Goal: Transaction & Acquisition: Download file/media

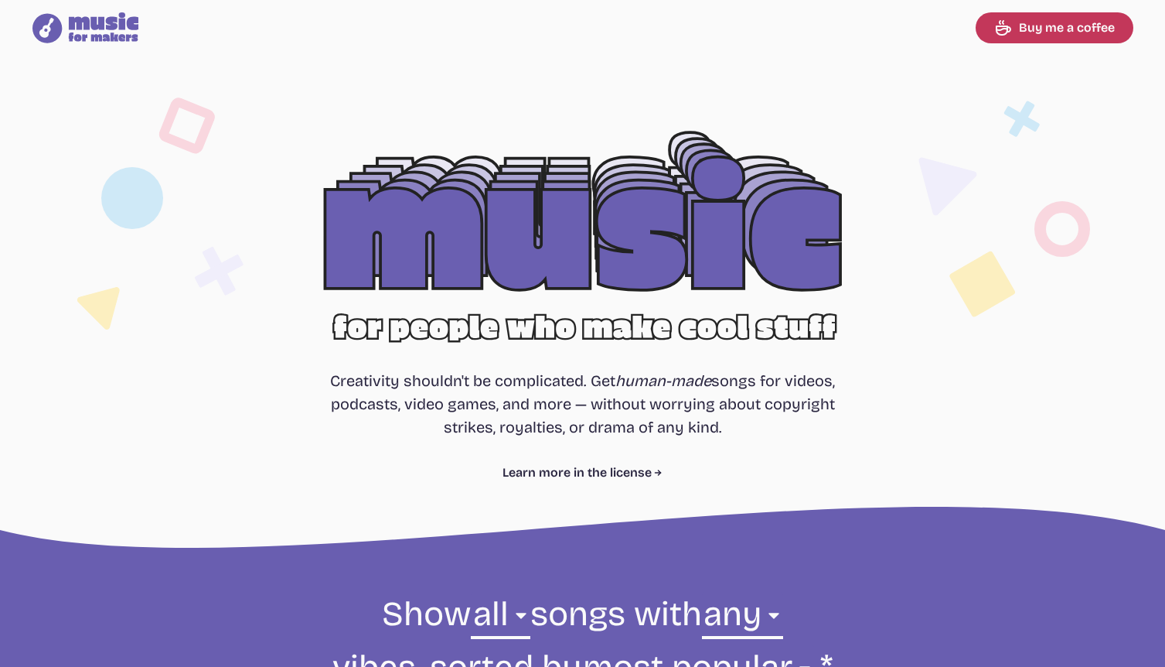
select select "most popular"
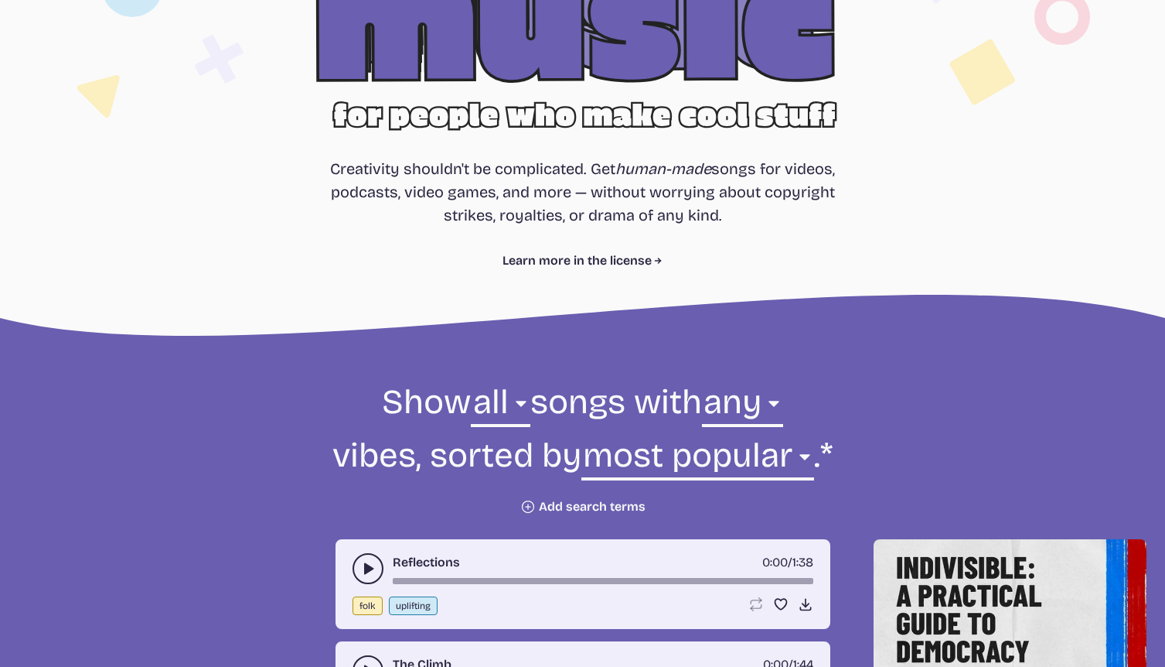
scroll to position [351, 0]
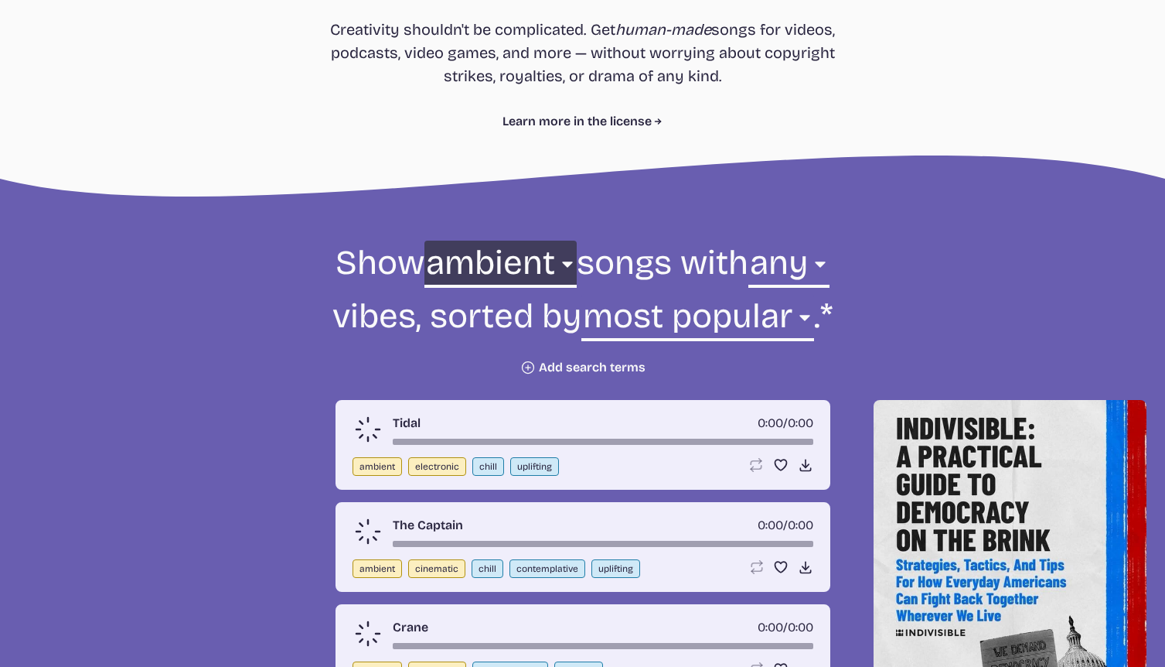
scroll to position [483, 0]
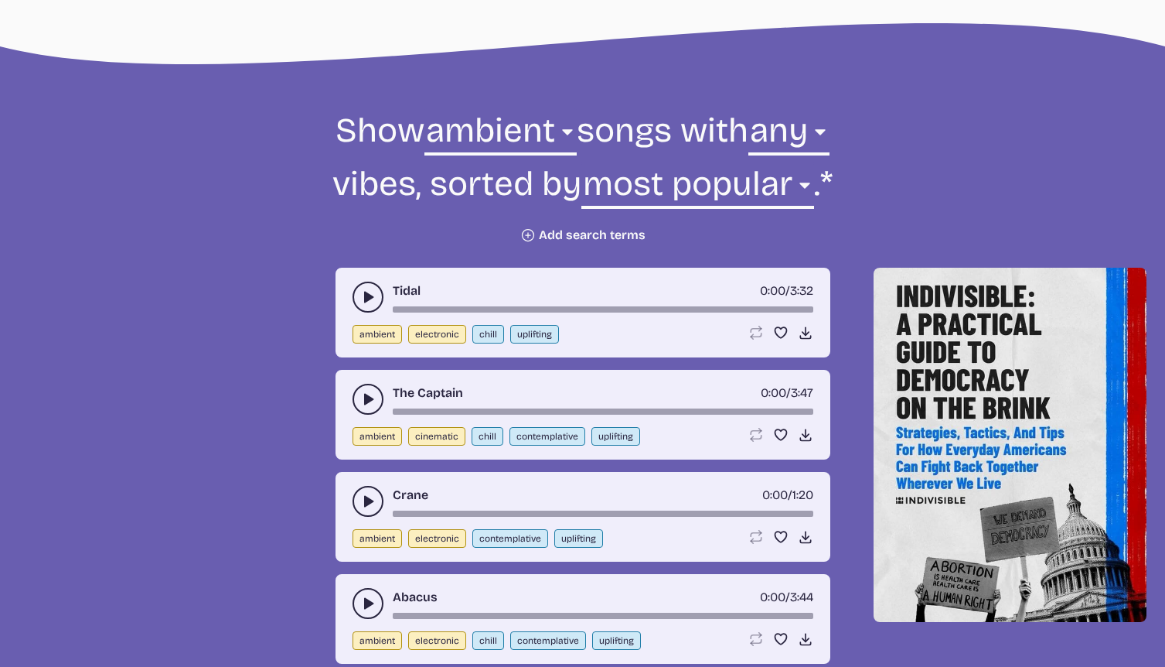
click at [359, 288] on button "play-pause toggle" at bounding box center [368, 296] width 31 height 31
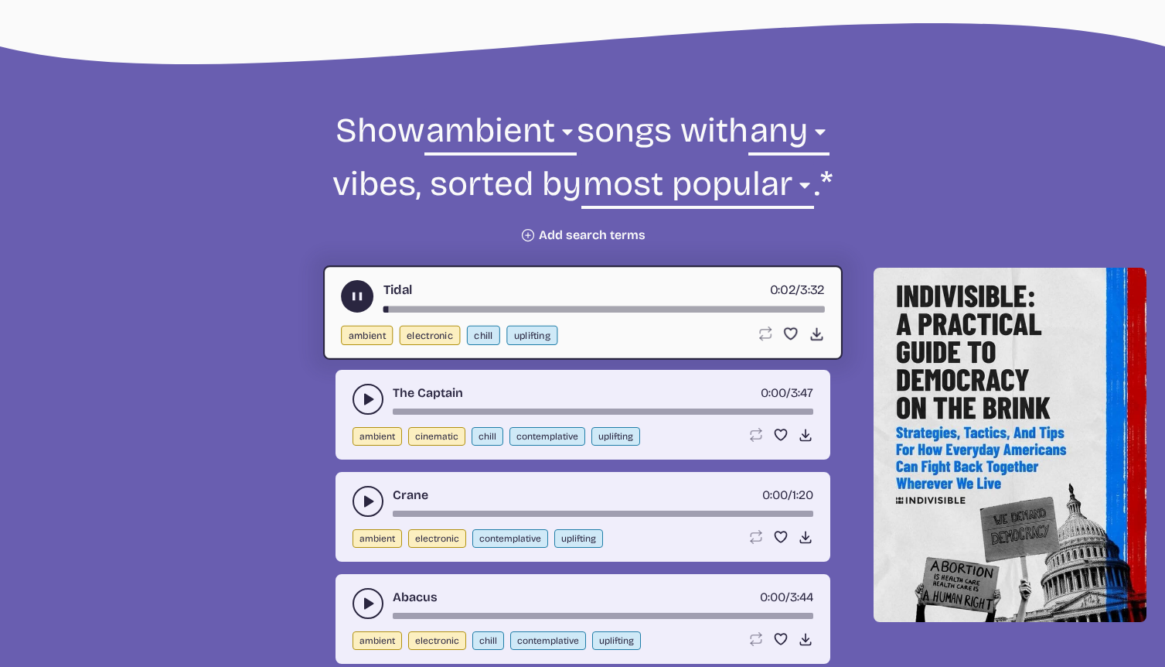
click at [416, 312] on div "song-time-bar" at bounding box center [604, 309] width 442 height 6
click at [356, 400] on button "play-pause toggle" at bounding box center [368, 399] width 31 height 31
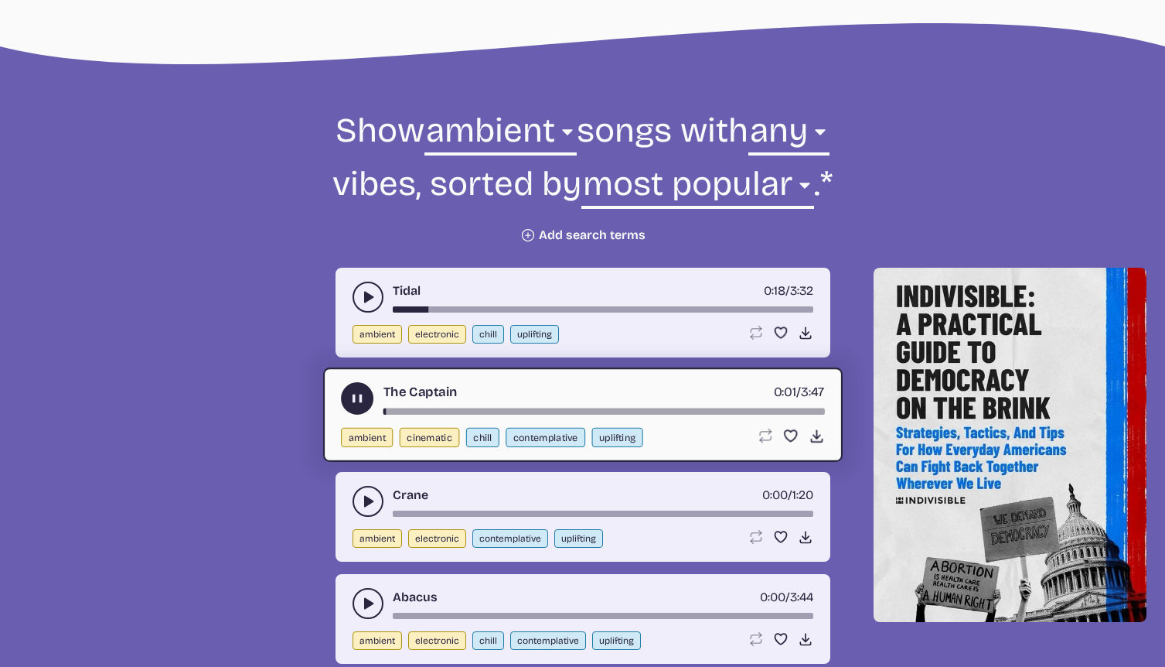
click at [445, 510] on div "song-time-bar" at bounding box center [603, 513] width 421 height 6
click at [375, 503] on icon "play-pause toggle" at bounding box center [367, 500] width 15 height 15
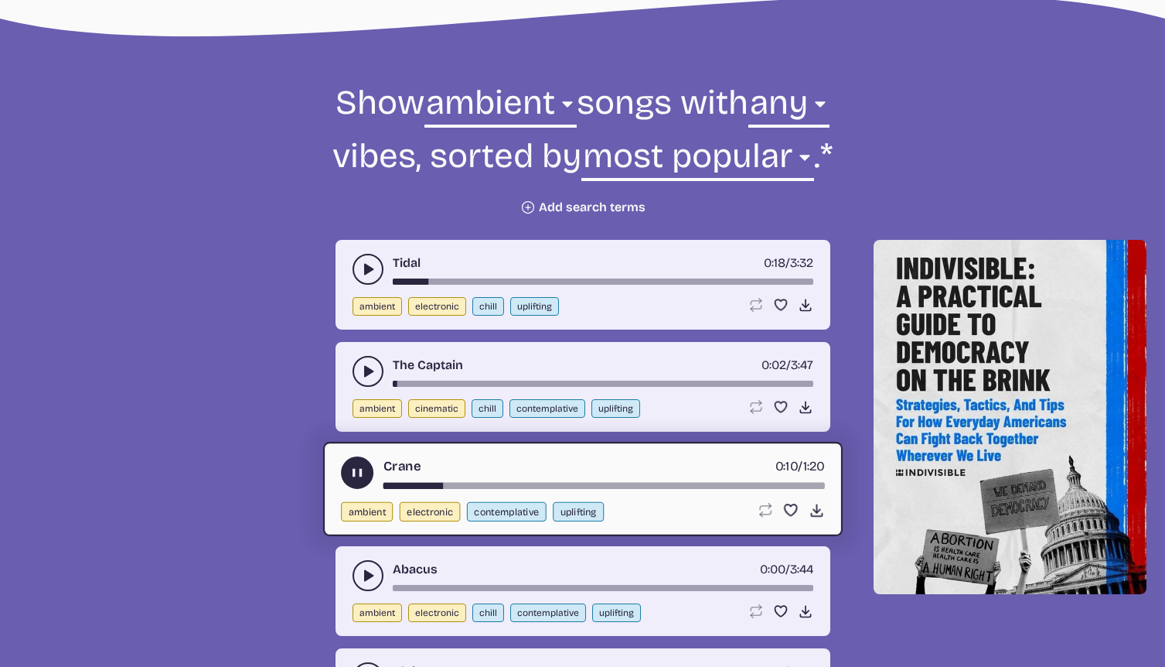
scroll to position [571, 0]
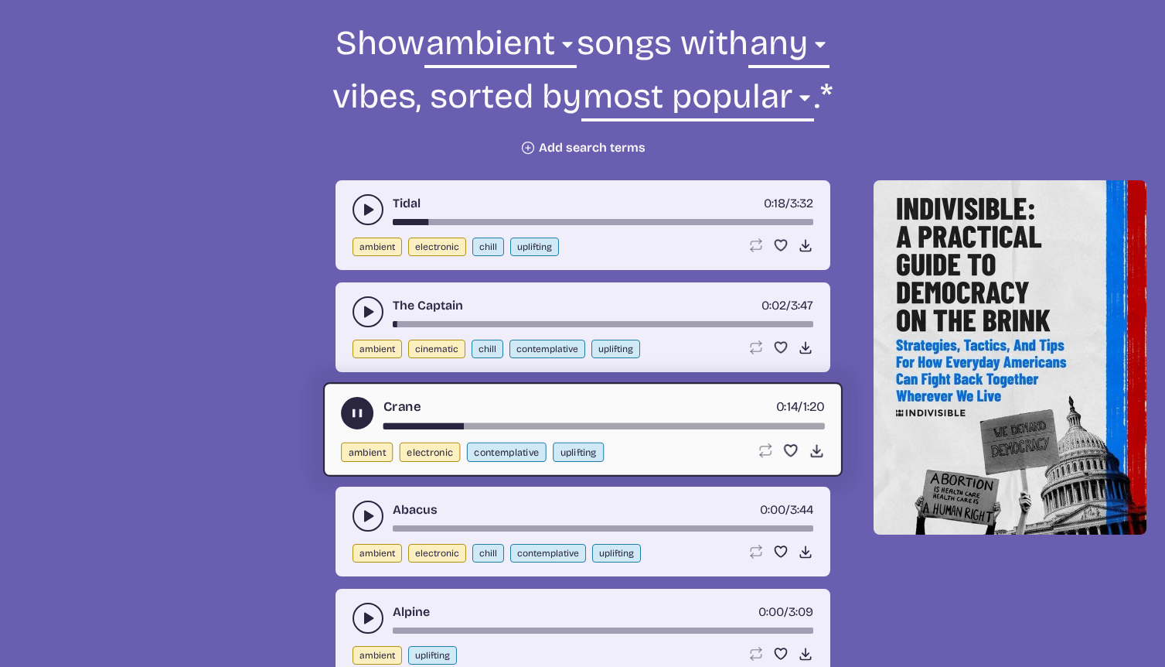
click at [367, 513] on use "play-pause toggle" at bounding box center [367, 515] width 15 height 15
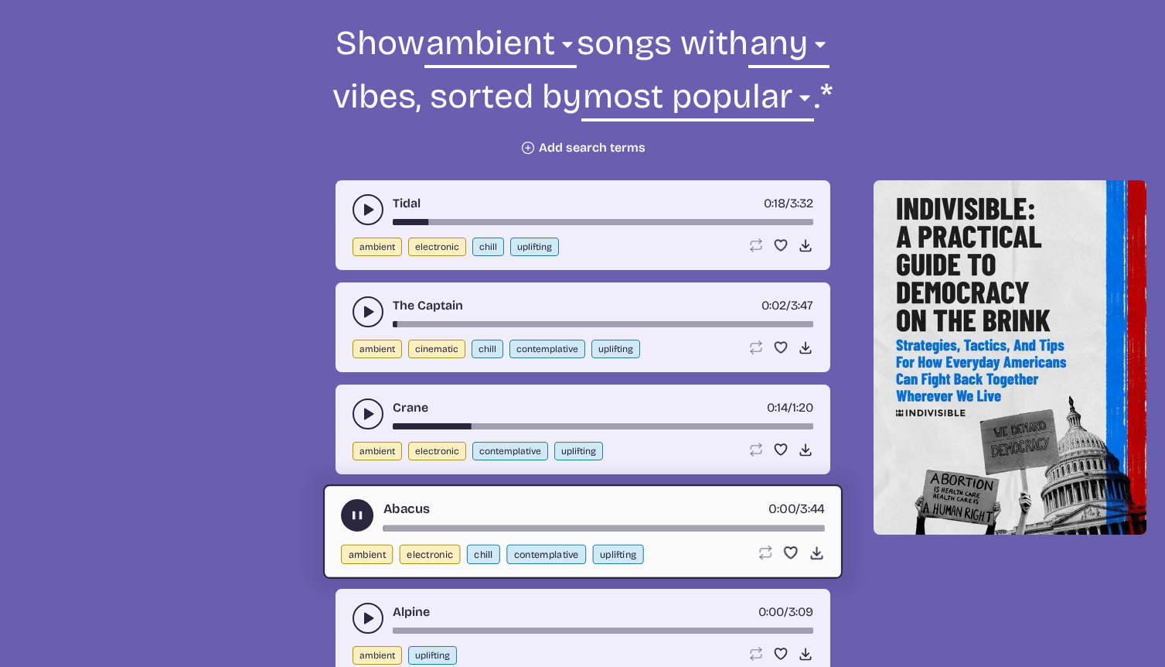
scroll to position [595, 0]
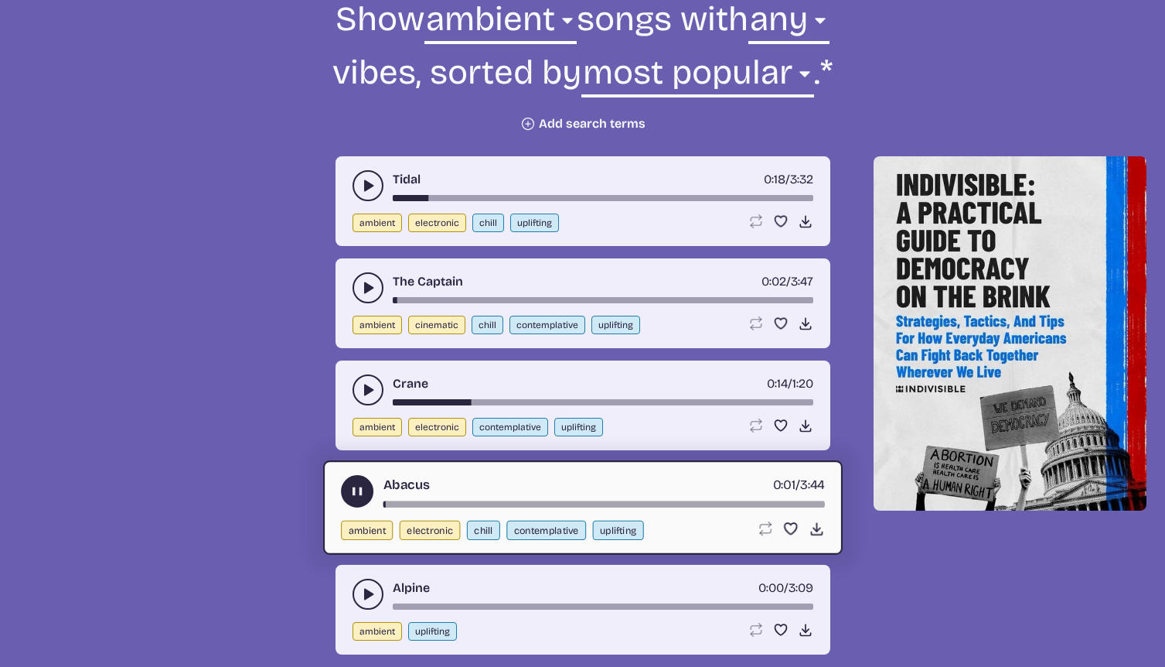
click at [432, 507] on div "Abacus 0:01 / 3:44 ambient electronic chill contemplative uplifting Loop song L…" at bounding box center [583, 507] width 520 height 94
click at [438, 498] on div "Abacus 0:01 / 3:44" at bounding box center [583, 491] width 484 height 32
click at [440, 505] on div "song-time-bar" at bounding box center [604, 504] width 442 height 6
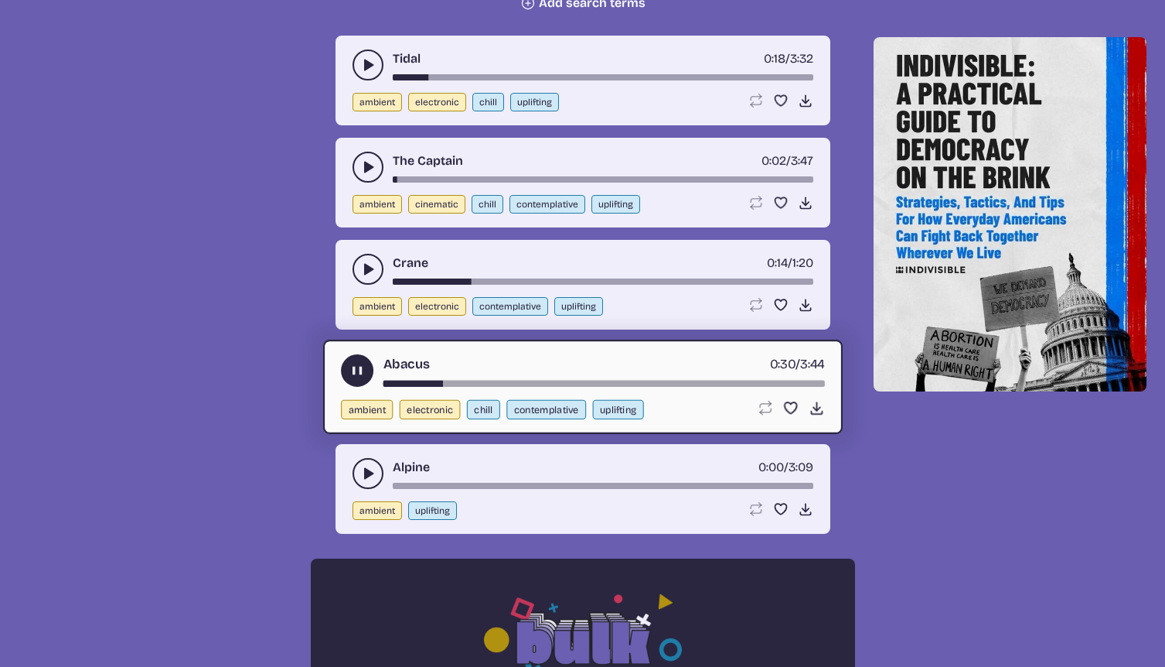
click at [373, 473] on use "play-pause toggle" at bounding box center [367, 473] width 15 height 15
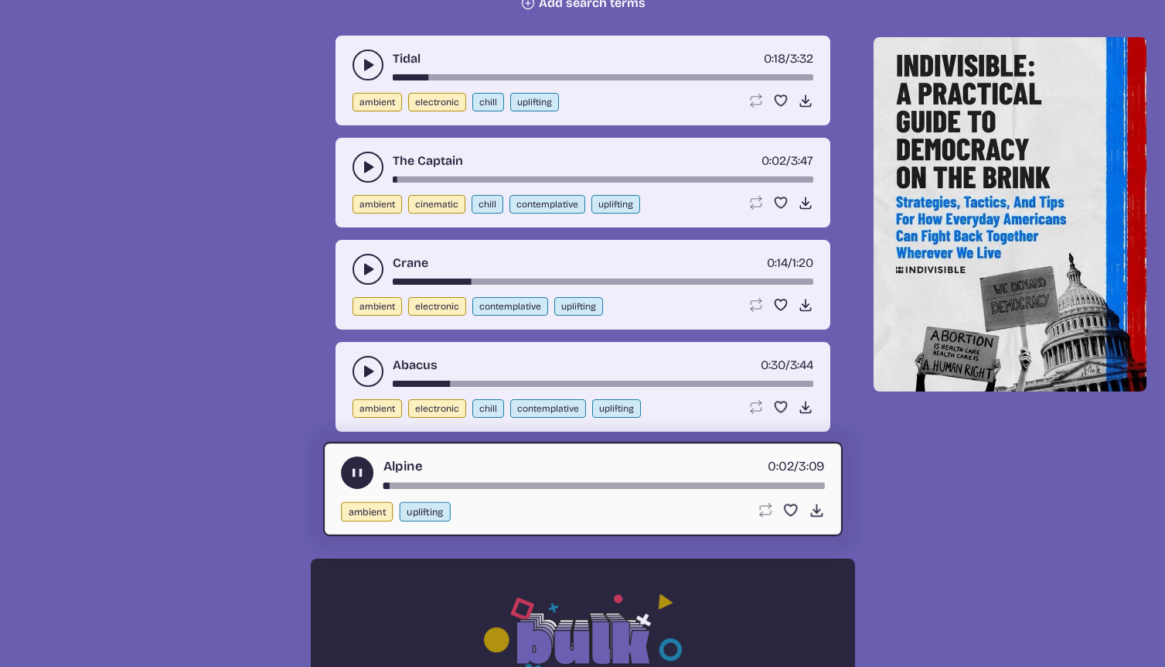
click at [438, 486] on div "song-time-bar" at bounding box center [604, 486] width 442 height 6
click at [461, 483] on div "song-time-bar" at bounding box center [604, 486] width 442 height 6
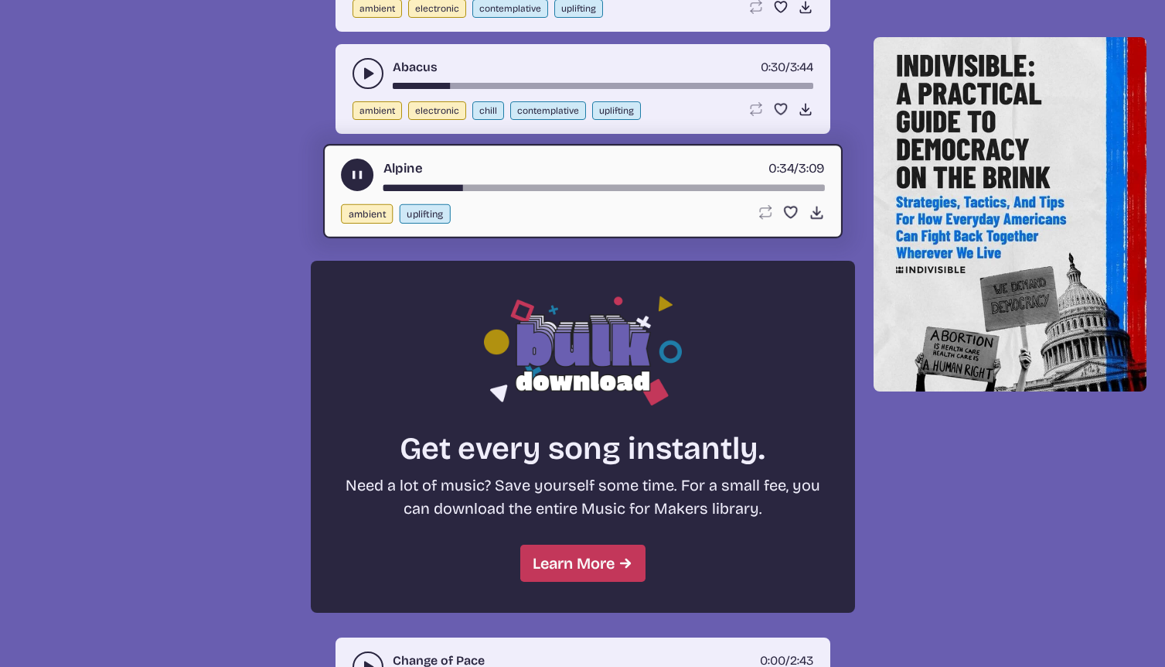
scroll to position [1346, 0]
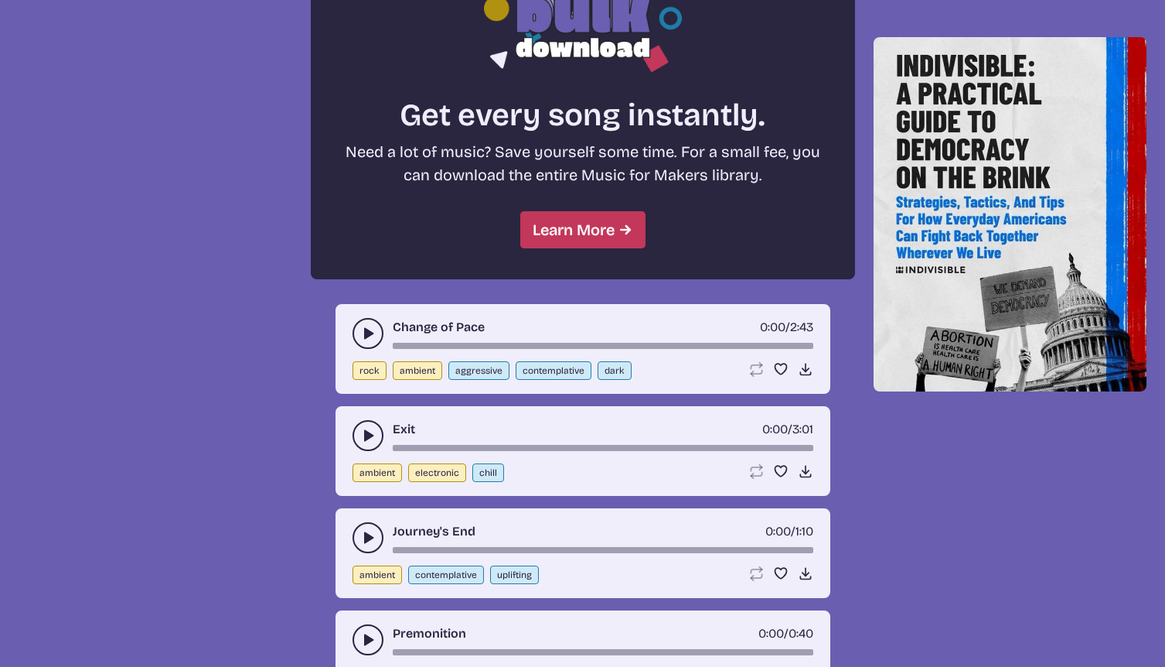
click at [355, 338] on button "play-pause toggle" at bounding box center [368, 333] width 31 height 31
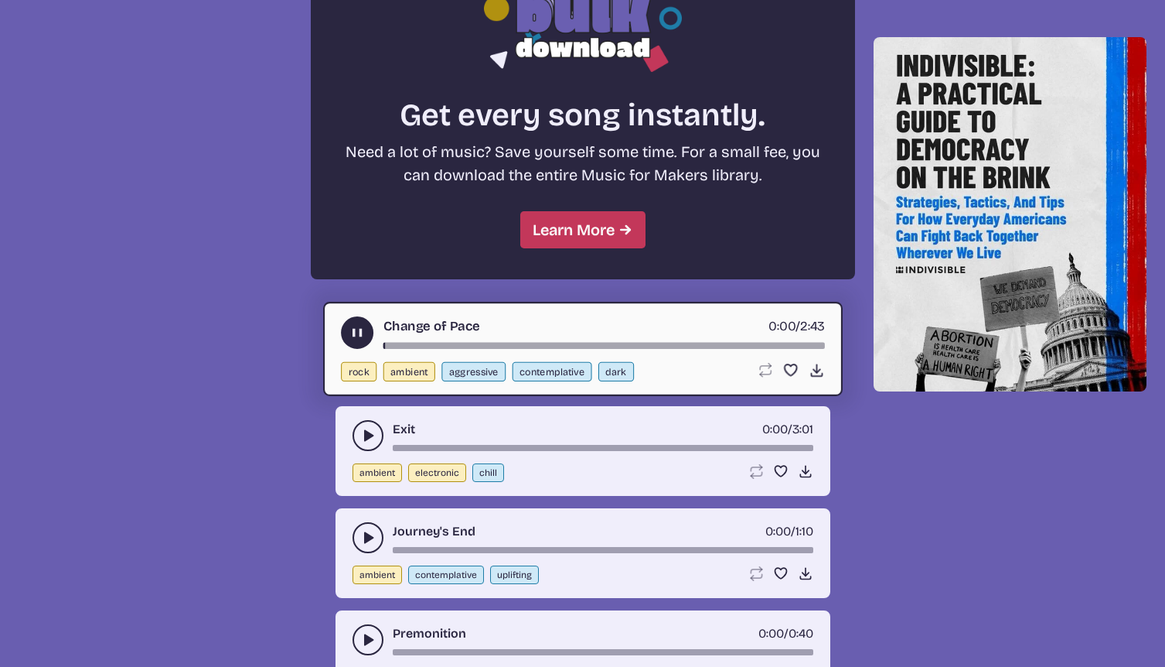
click at [452, 343] on div "song-time-bar" at bounding box center [604, 346] width 442 height 6
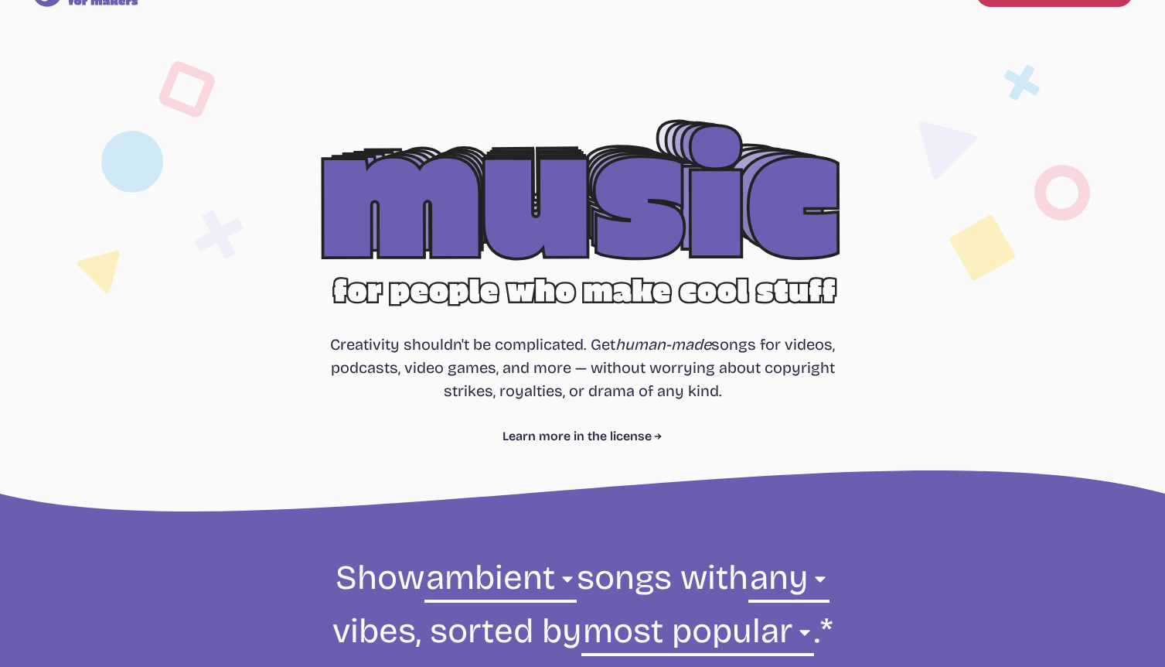
scroll to position [172, 0]
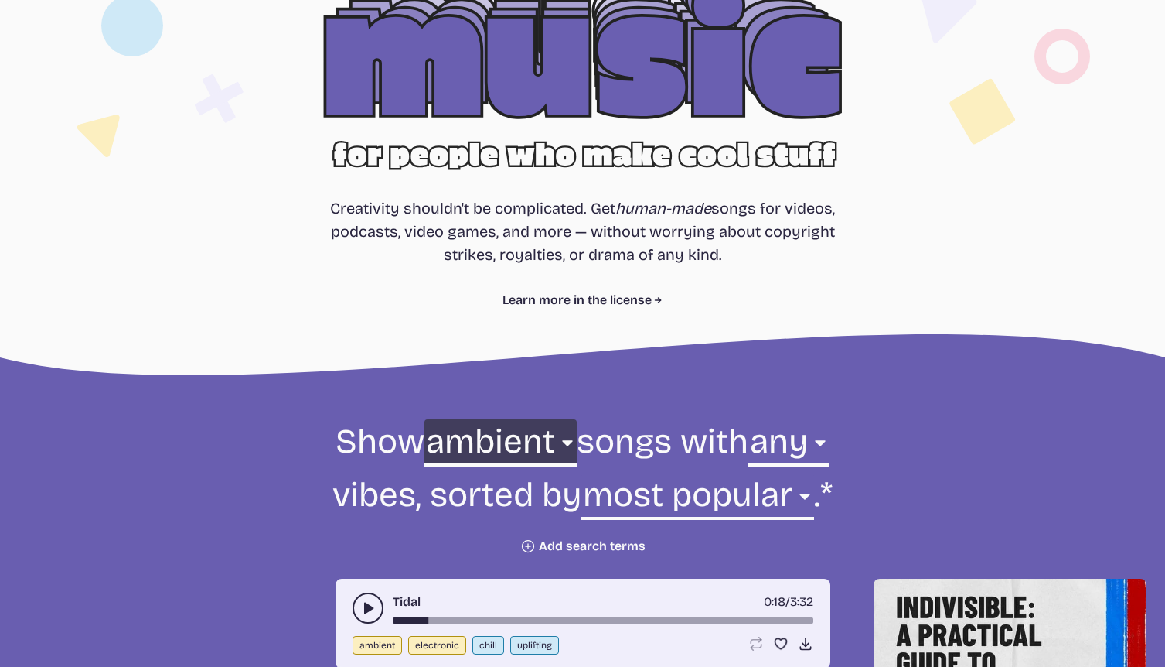
select select "folk"
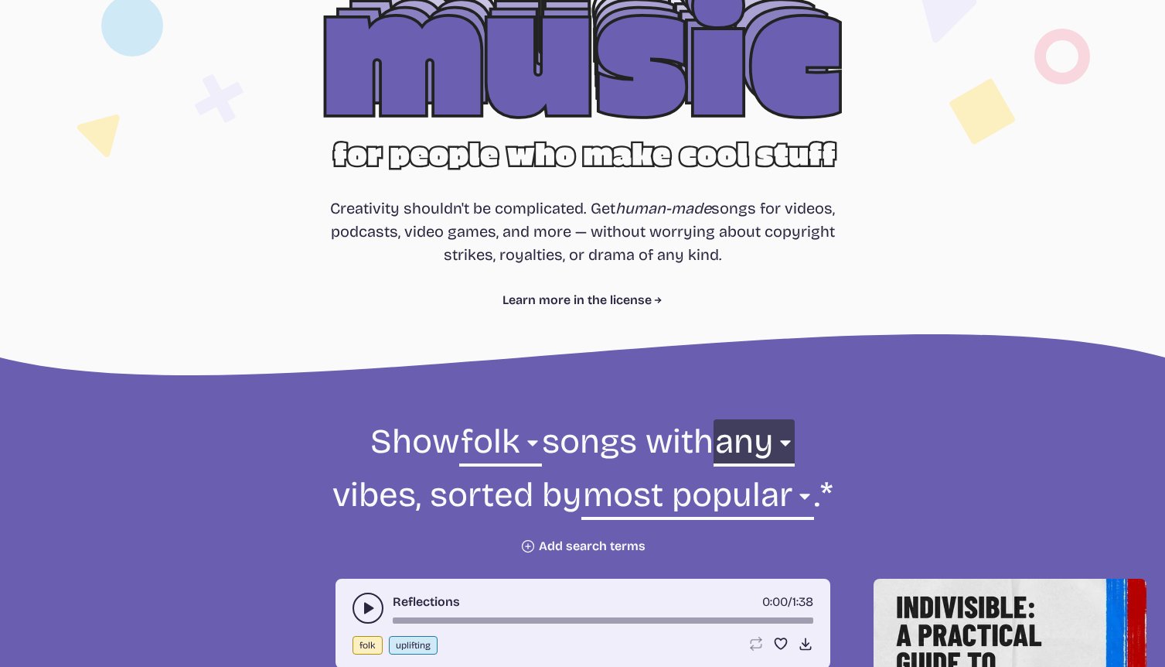
select select "chill"
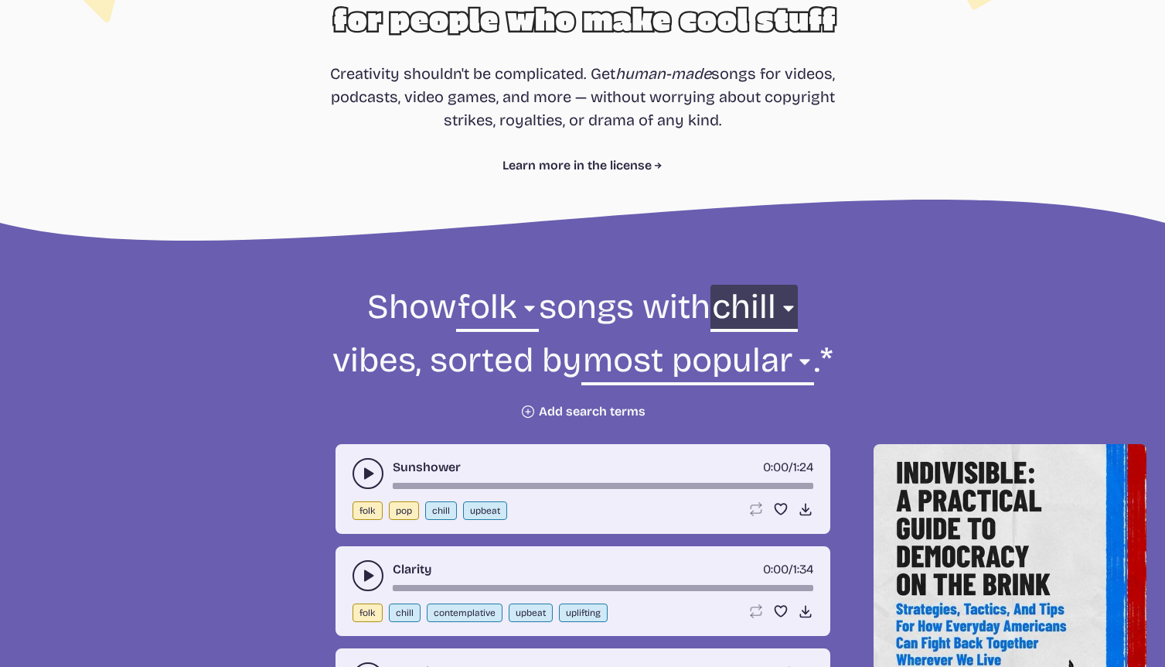
scroll to position [424, 0]
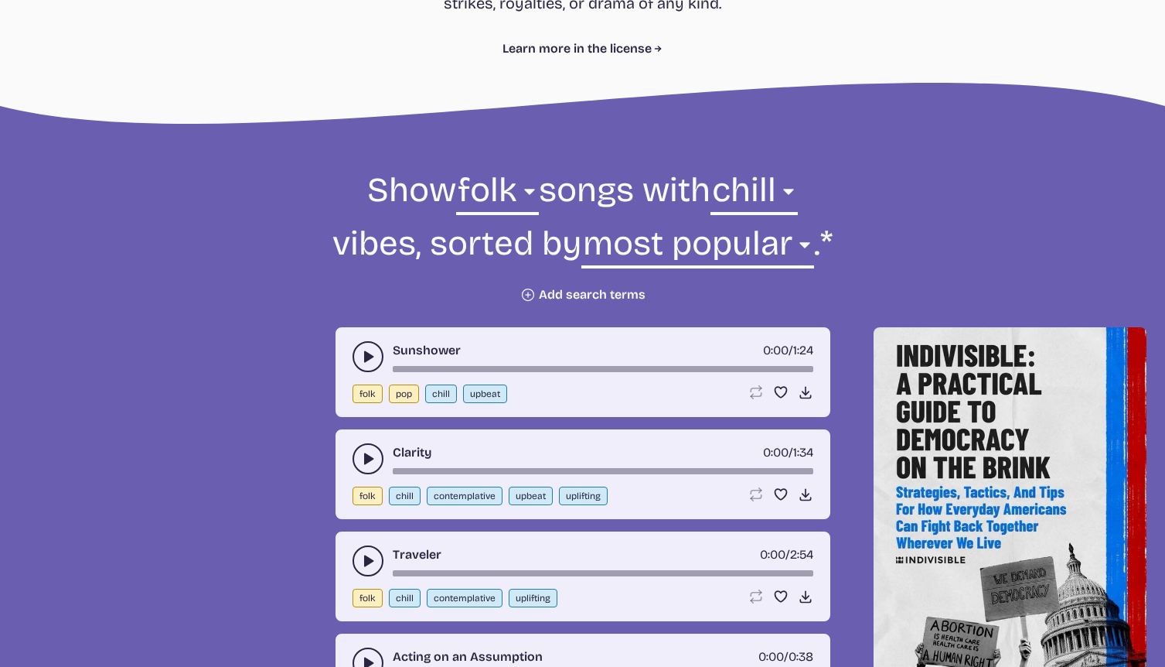
click at [373, 357] on icon "play-pause toggle" at bounding box center [367, 356] width 15 height 15
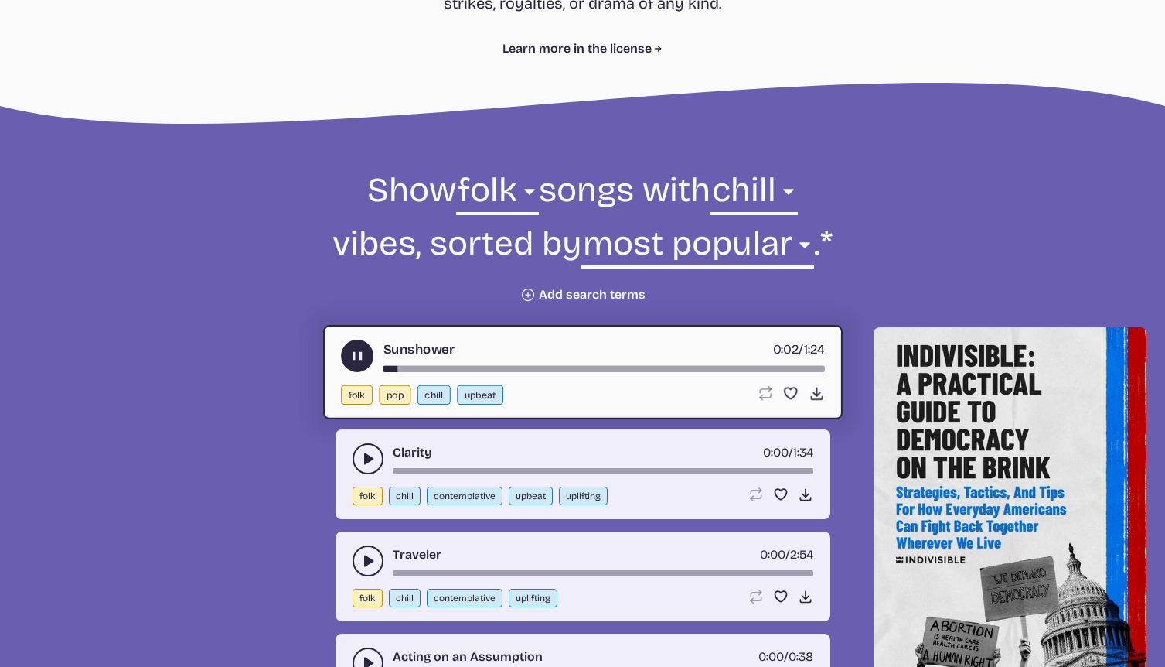
click at [372, 459] on use "play-pause toggle" at bounding box center [367, 458] width 15 height 15
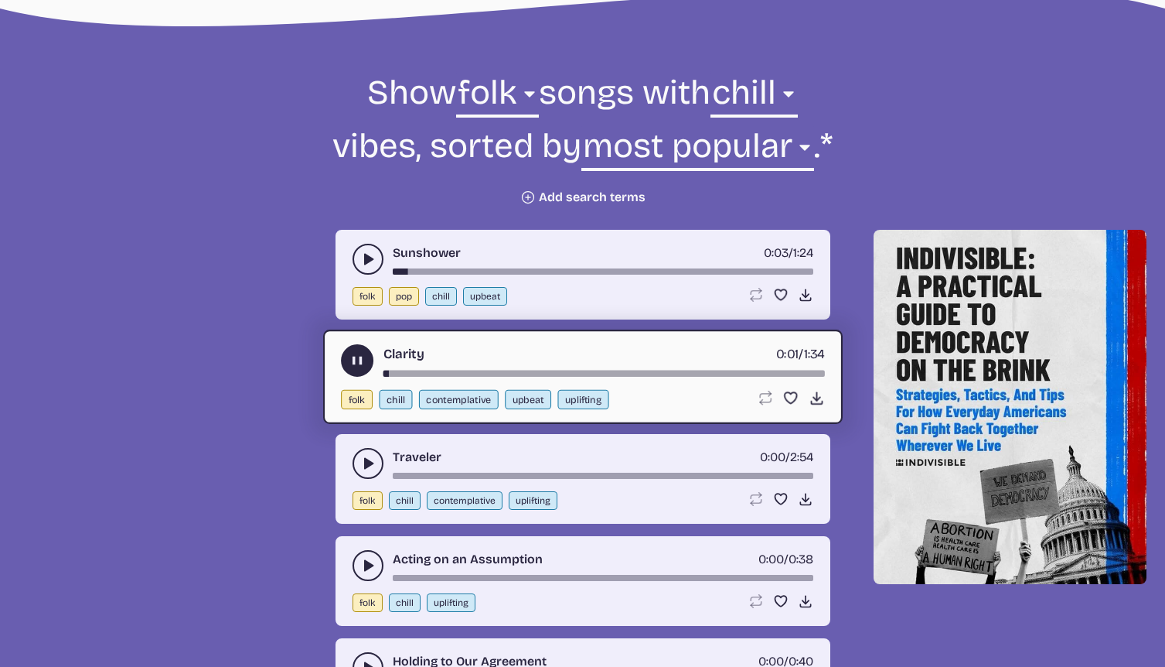
scroll to position [831, 0]
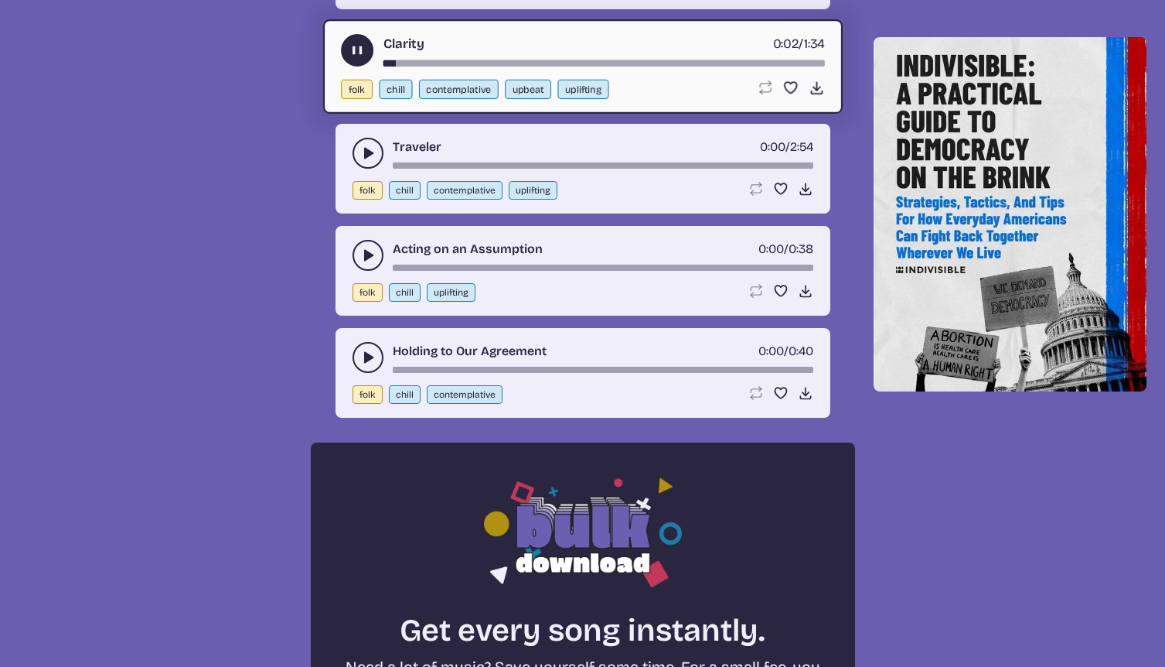
click at [362, 360] on icon "play-pause toggle" at bounding box center [367, 357] width 15 height 15
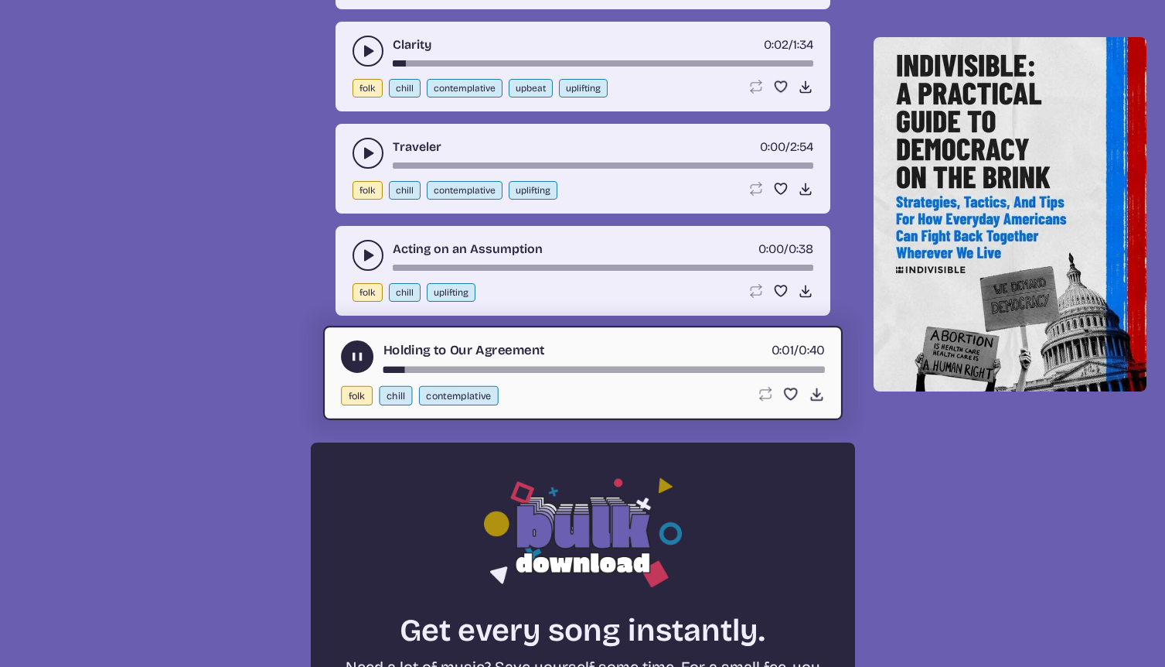
click at [475, 366] on div "Holding to Our Agreement 0:01 / 0:40" at bounding box center [583, 356] width 484 height 32
click at [482, 370] on div "song-time-bar" at bounding box center [604, 370] width 442 height 6
click at [368, 258] on use "play-pause toggle" at bounding box center [367, 254] width 15 height 15
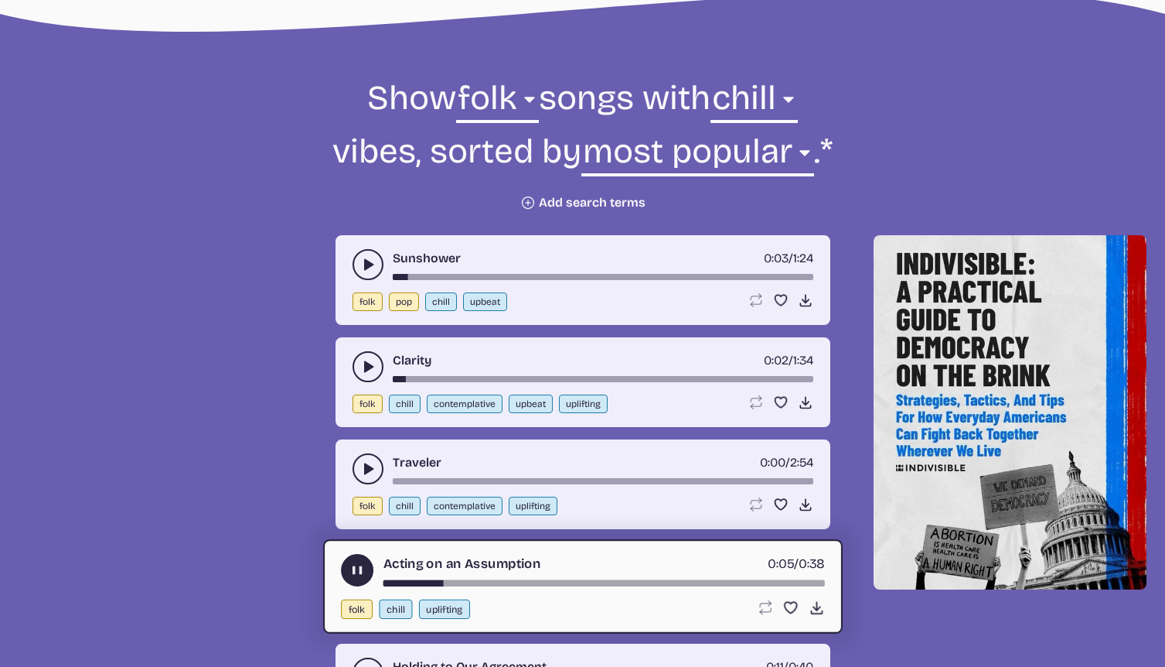
scroll to position [513, 0]
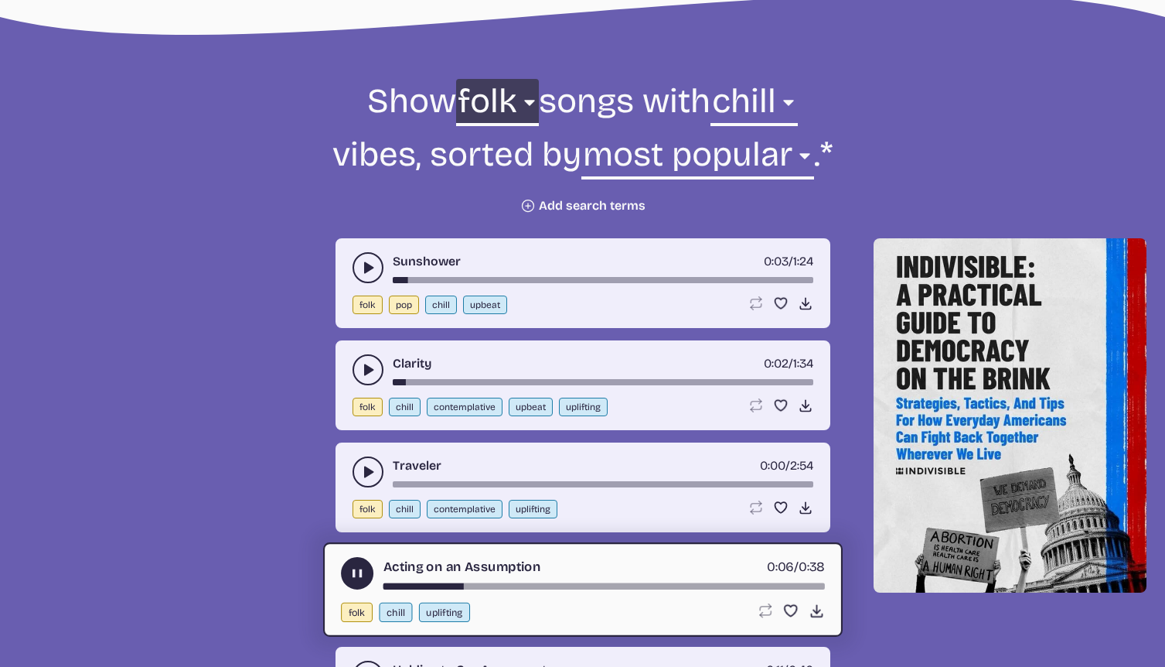
select select "all"
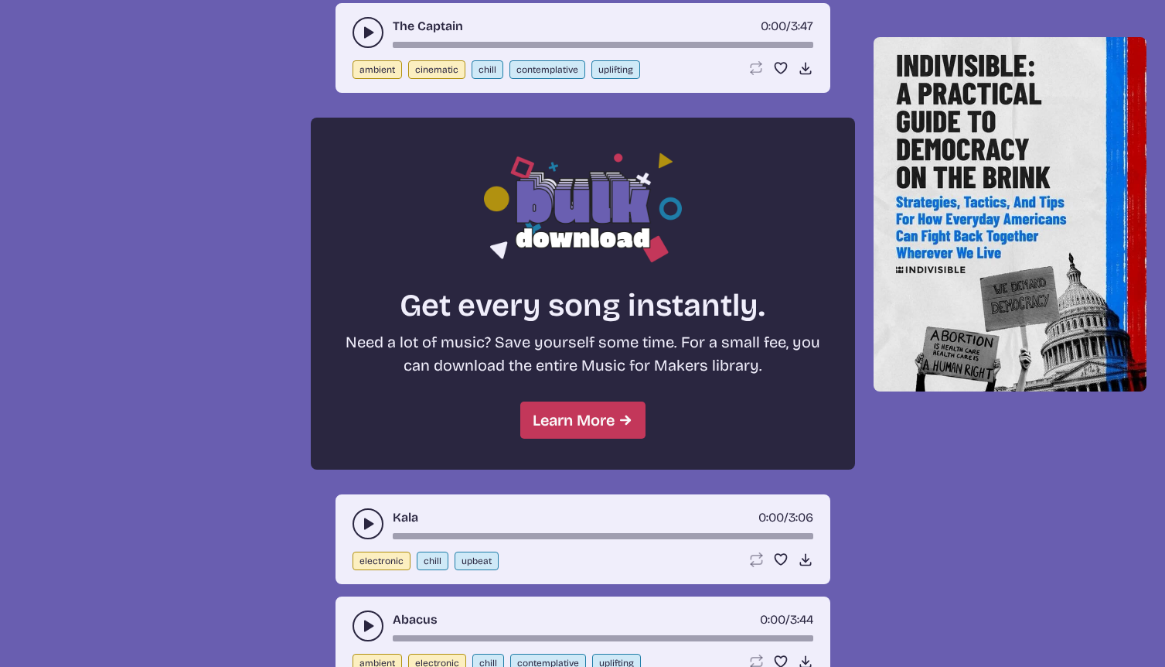
scroll to position [1491, 0]
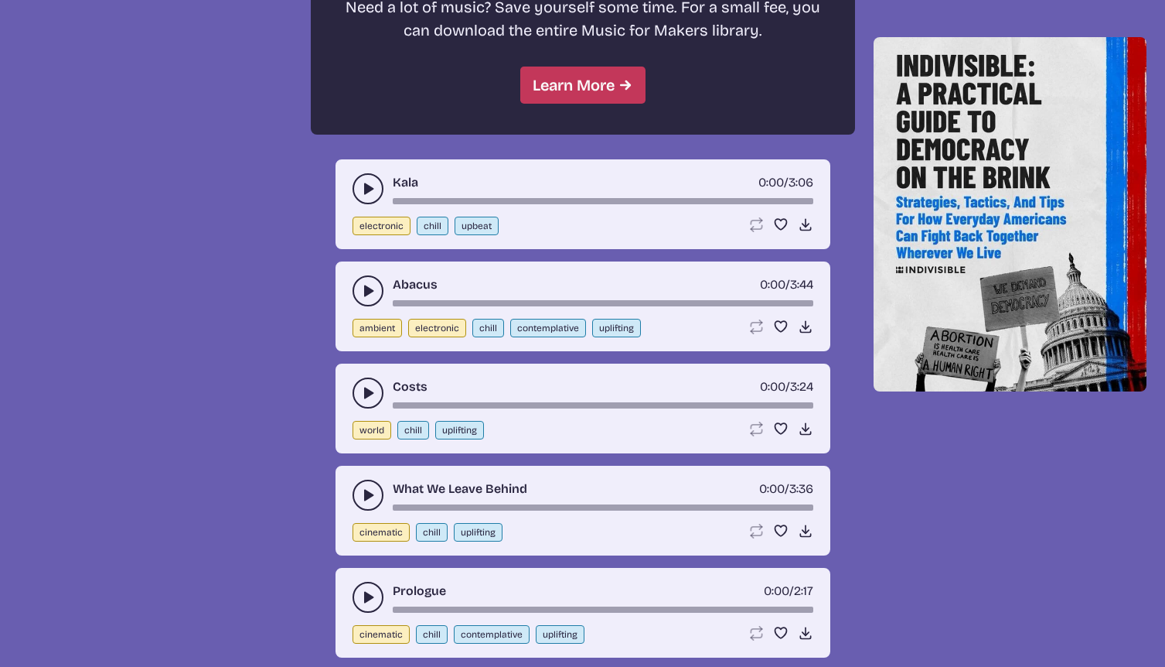
click at [359, 391] on button "play-pause toggle" at bounding box center [368, 392] width 31 height 31
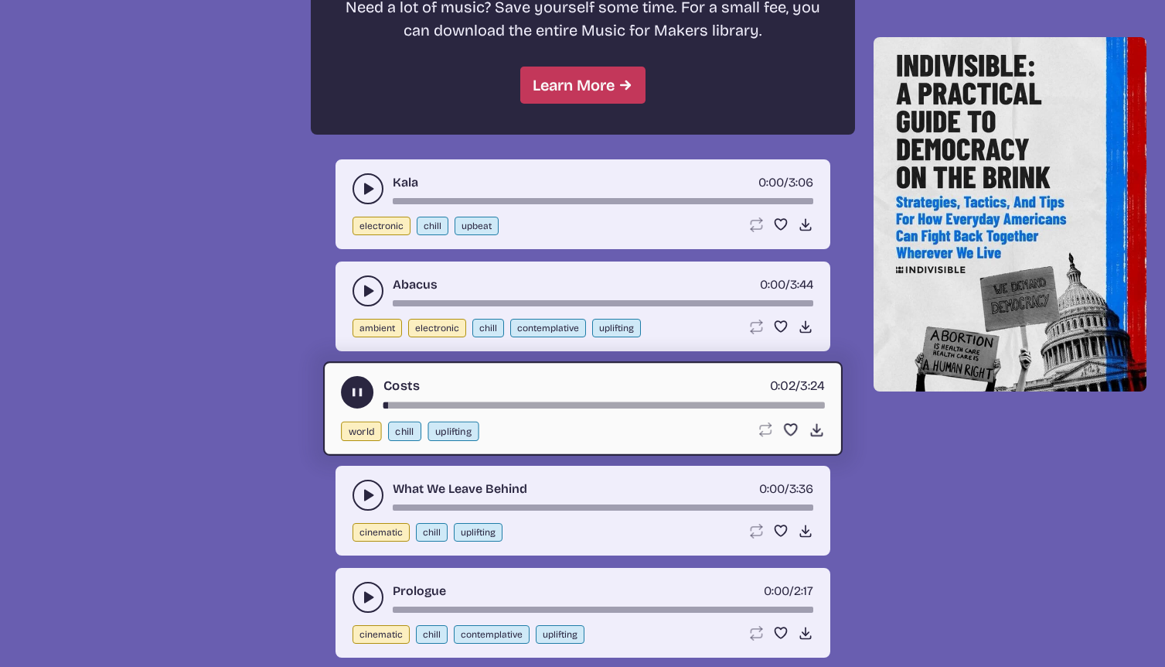
click at [370, 486] on button "play-pause toggle" at bounding box center [368, 494] width 31 height 31
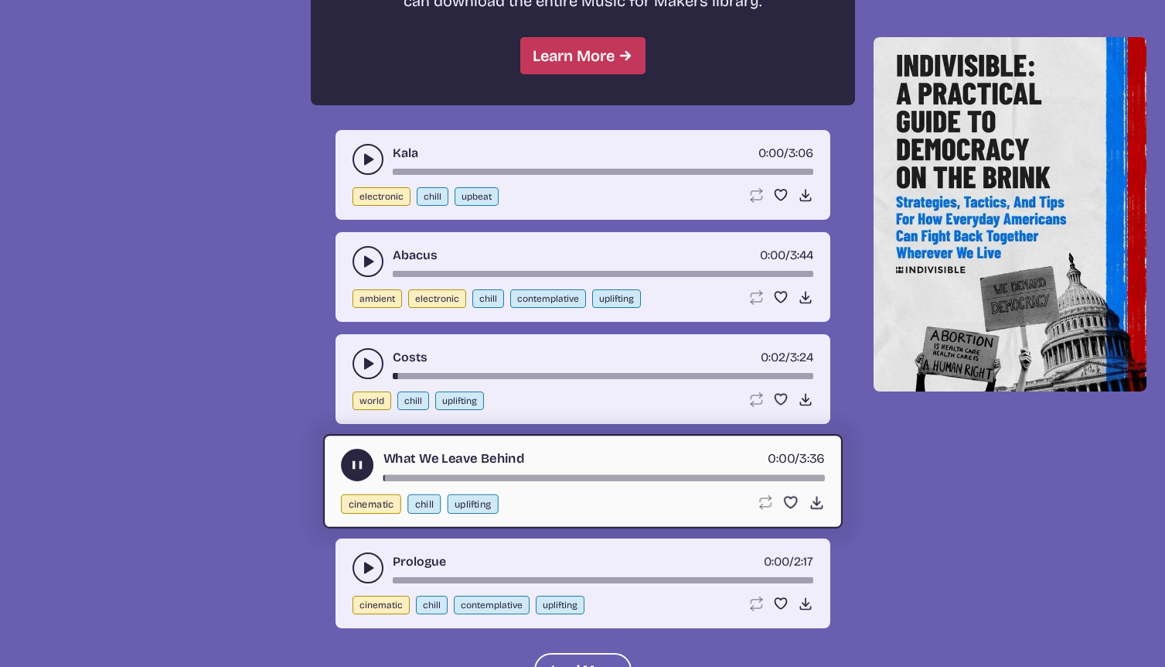
scroll to position [1569, 0]
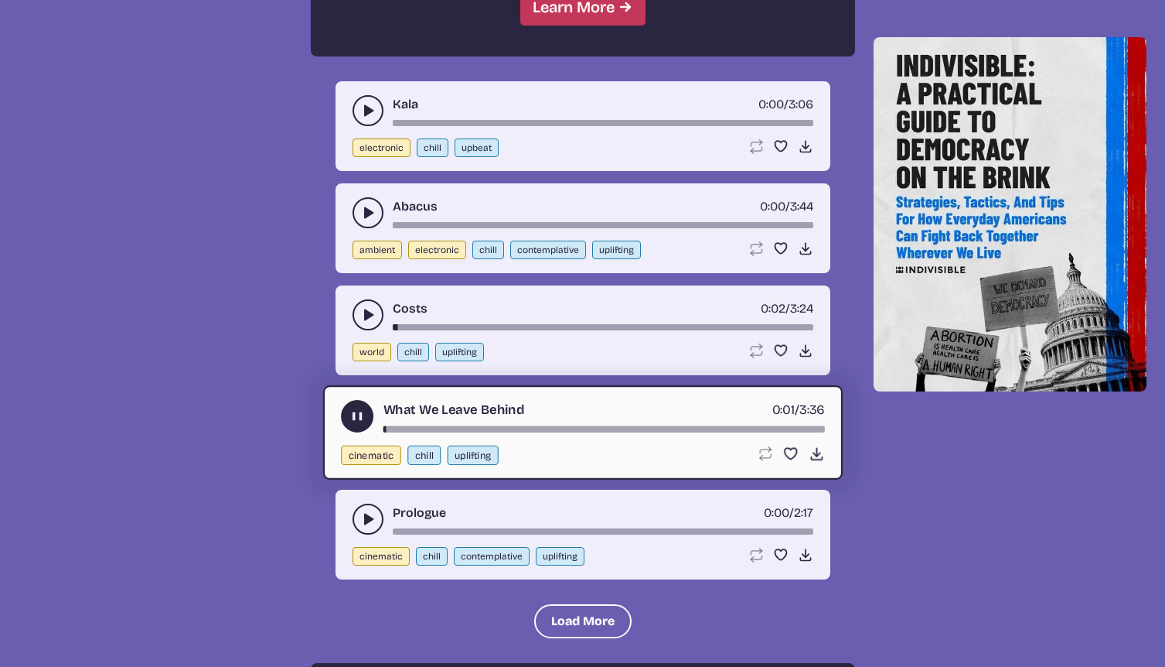
click at [368, 518] on use "play-pause toggle" at bounding box center [367, 518] width 15 height 15
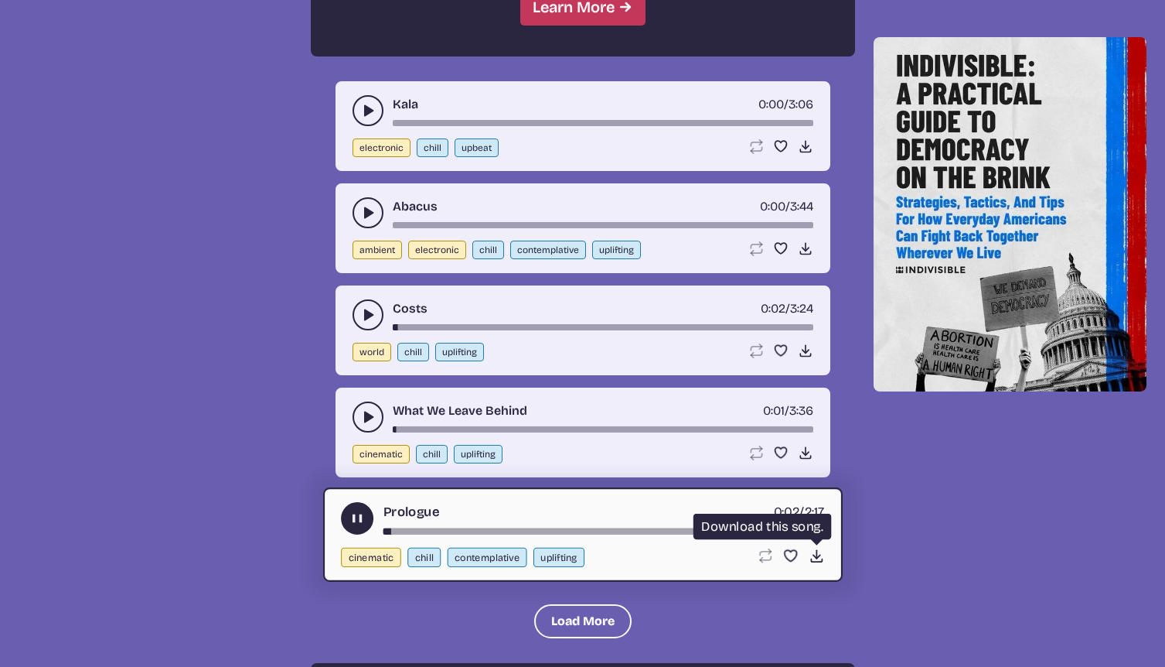
click at [814, 554] on use at bounding box center [816, 556] width 16 height 16
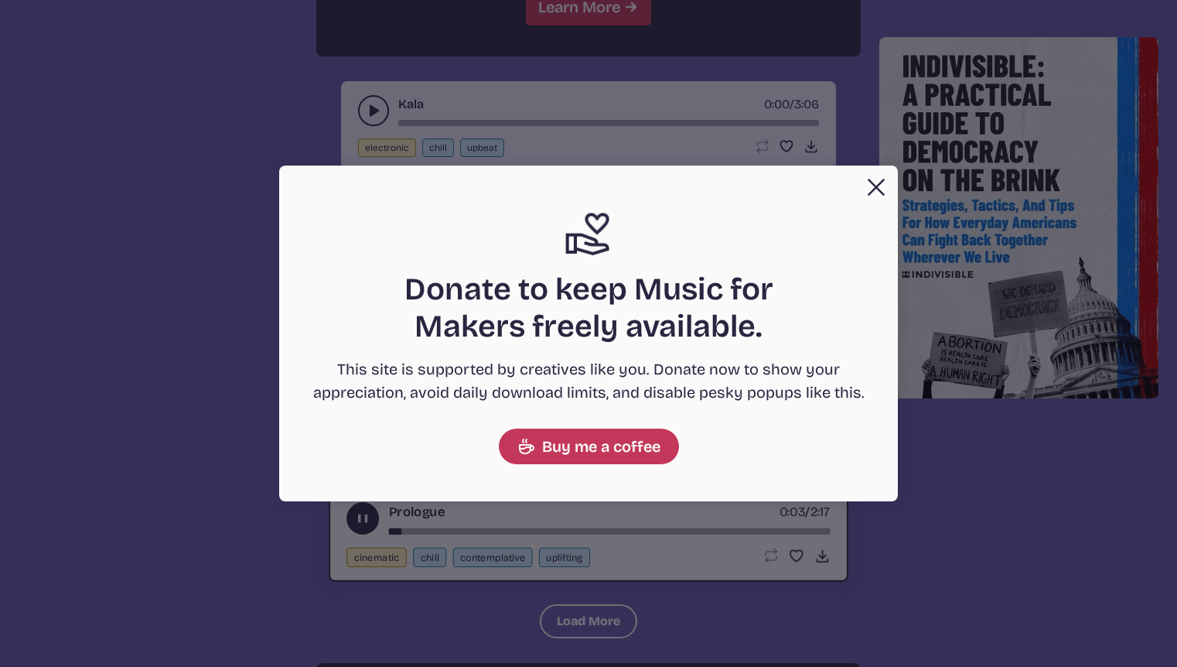
click at [877, 188] on button "Close" at bounding box center [876, 187] width 31 height 31
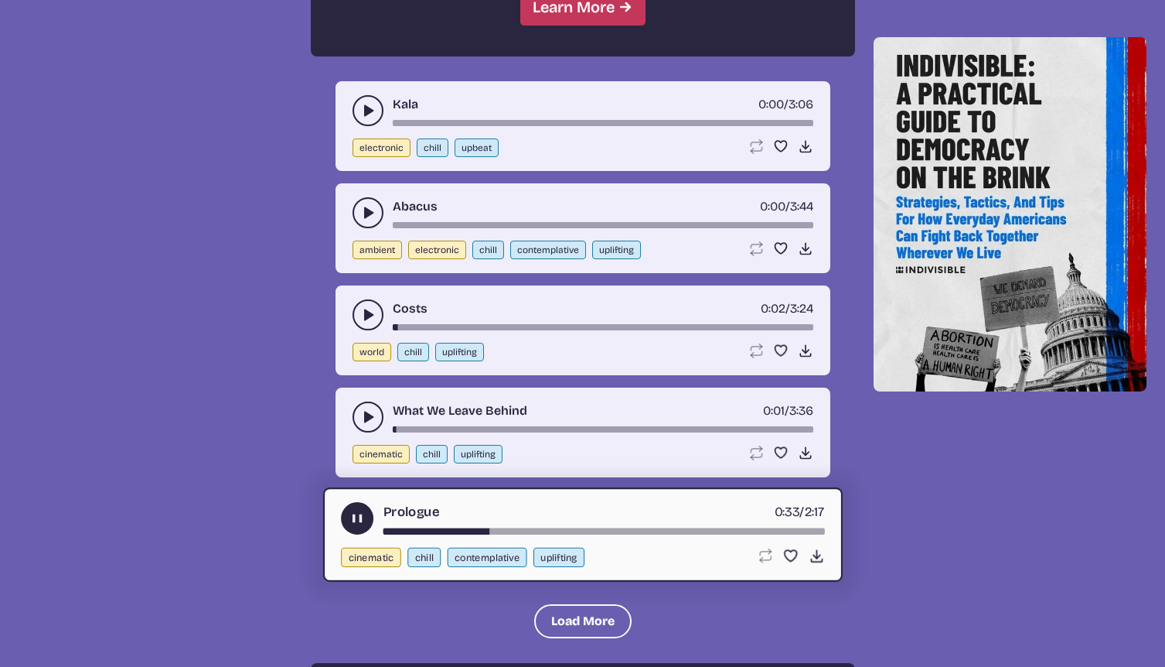
click at [362, 520] on use "play-pause toggle" at bounding box center [357, 518] width 16 height 16
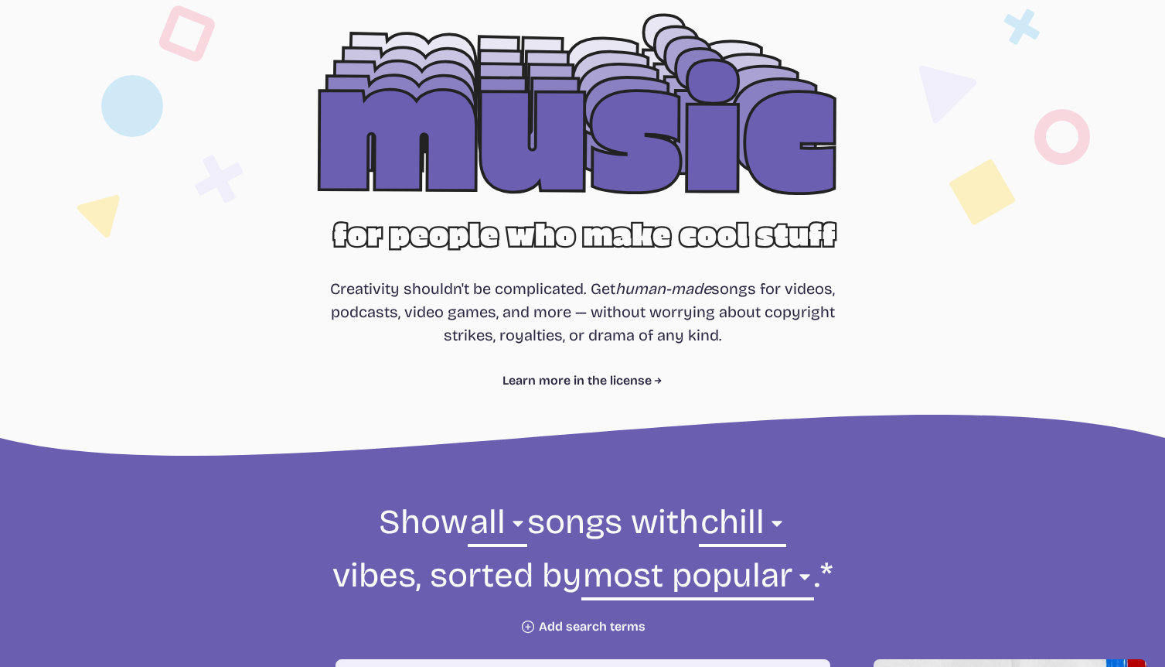
scroll to position [0, 0]
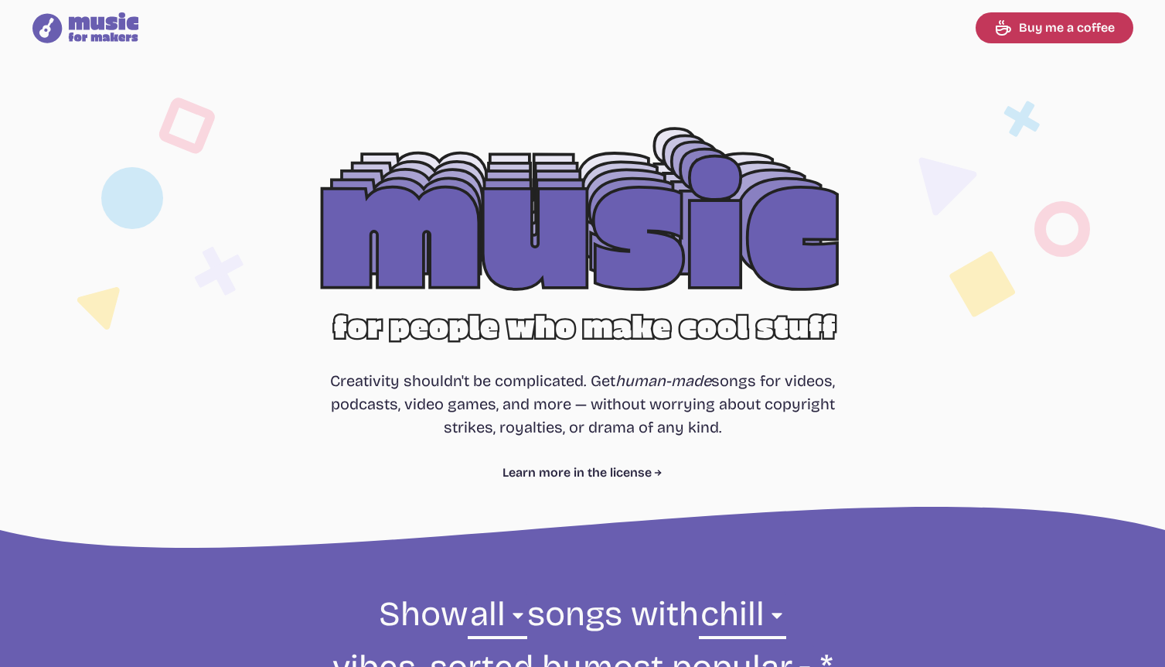
click at [513, 232] on div at bounding box center [583, 249] width 990 height 313
click at [516, 258] on div at bounding box center [583, 249] width 990 height 313
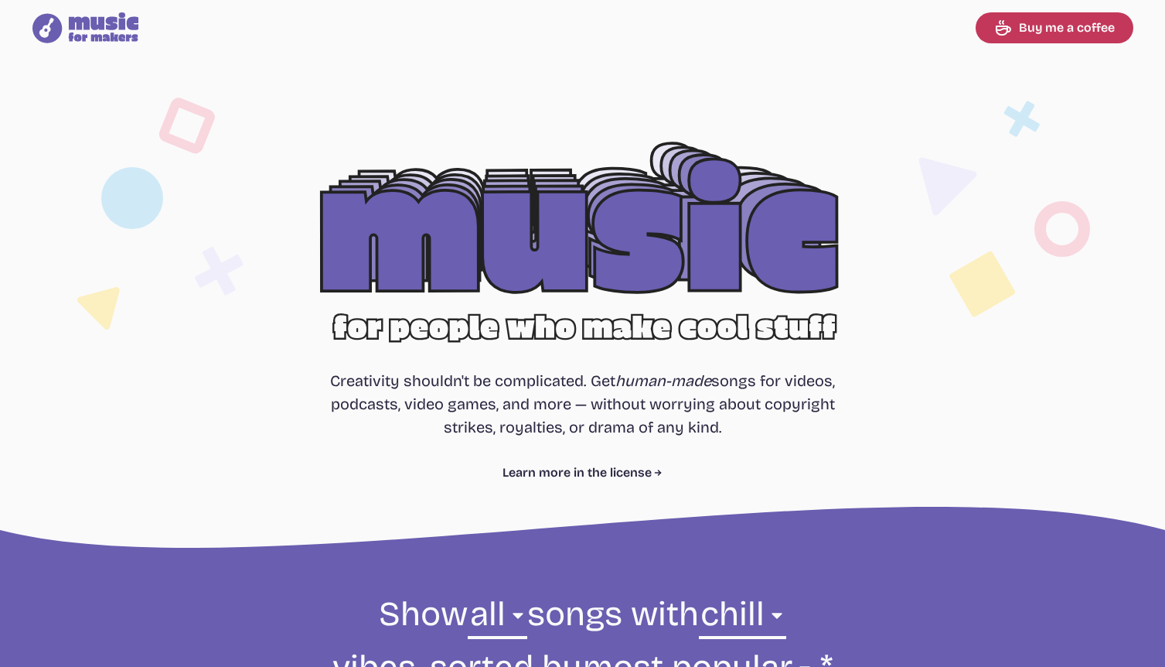
click at [503, 304] on div at bounding box center [583, 249] width 990 height 313
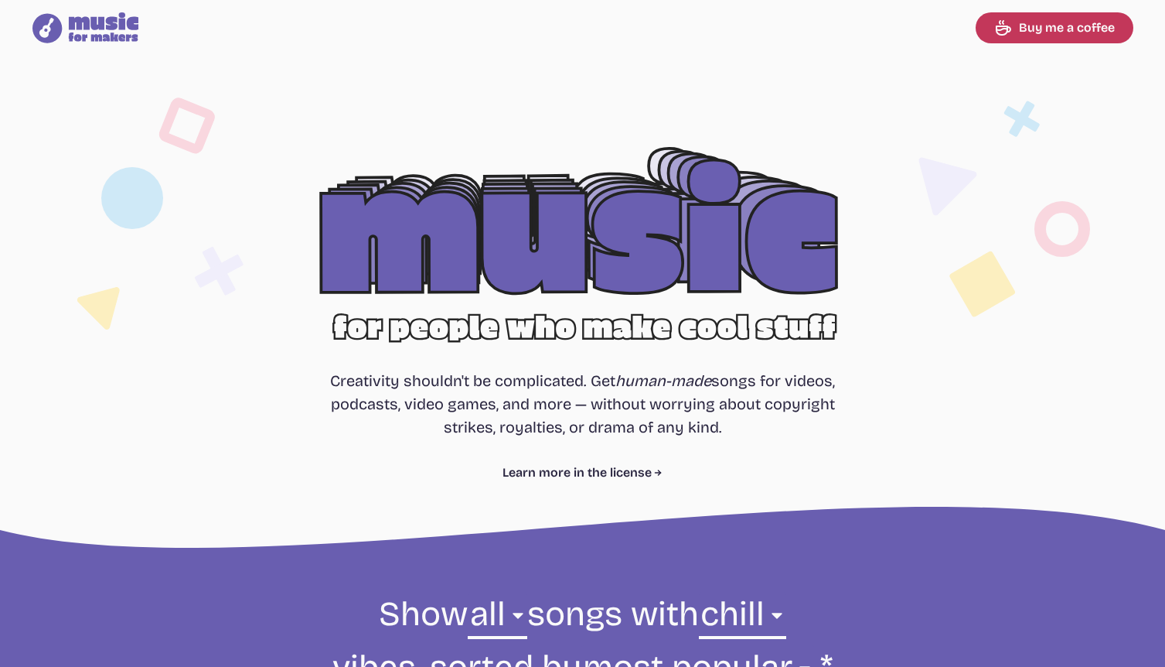
click at [493, 329] on div at bounding box center [583, 249] width 990 height 313
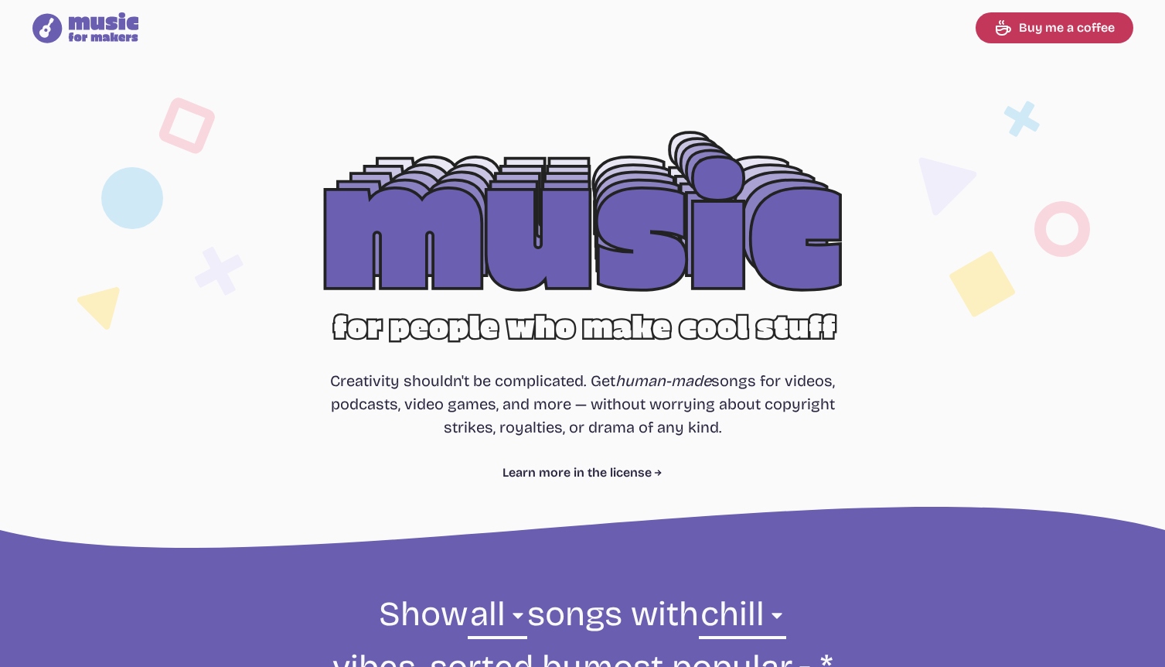
select select "chill"
select select "most popular"
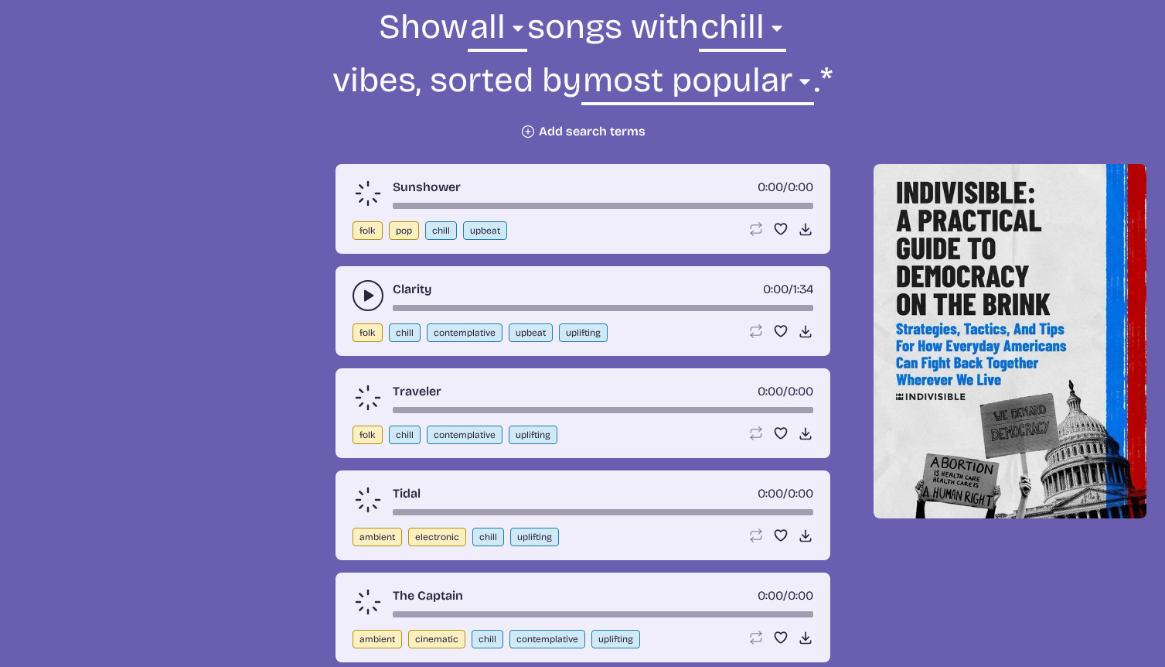
scroll to position [491, 0]
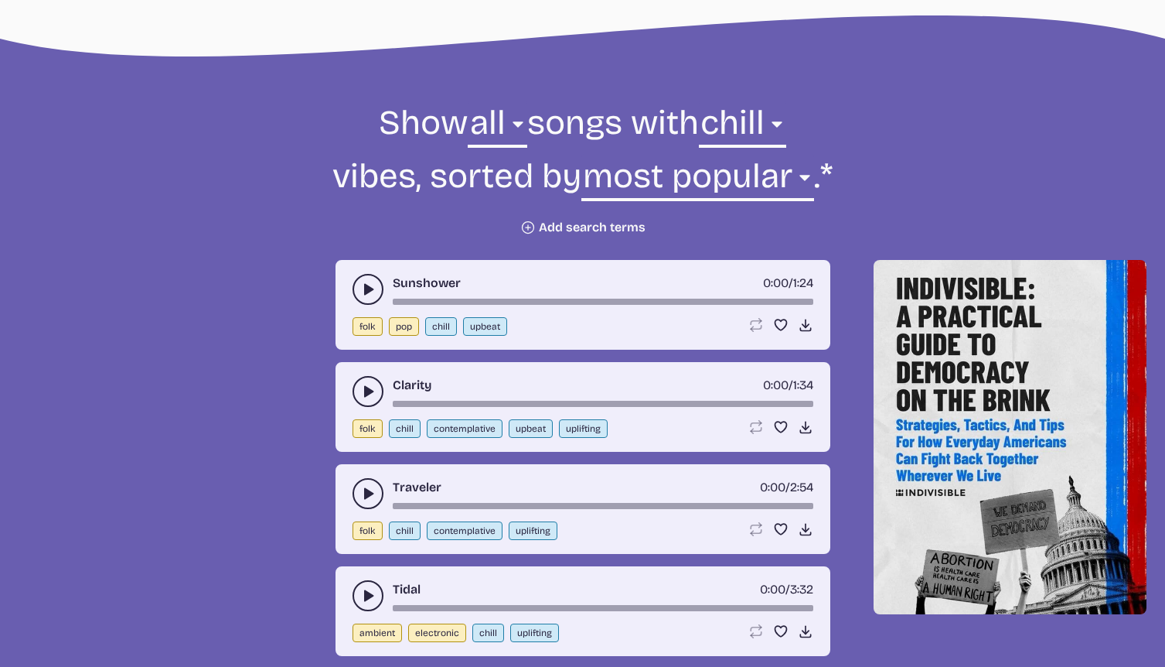
click at [371, 297] on icon "play-pause toggle" at bounding box center [367, 288] width 15 height 15
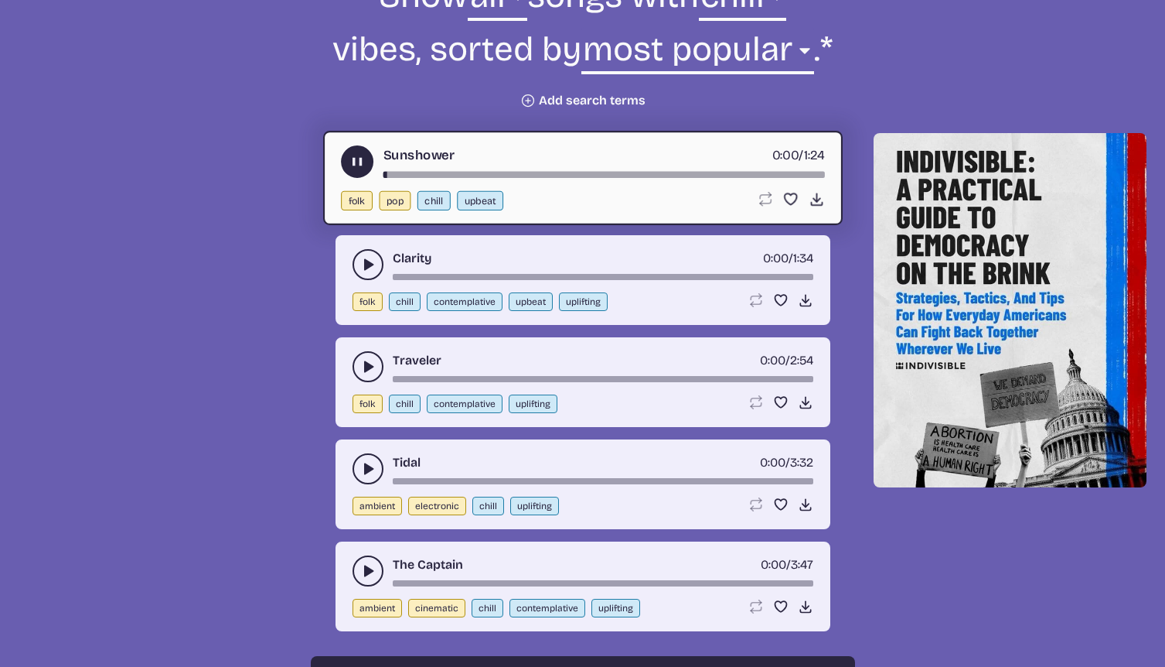
scroll to position [754, 0]
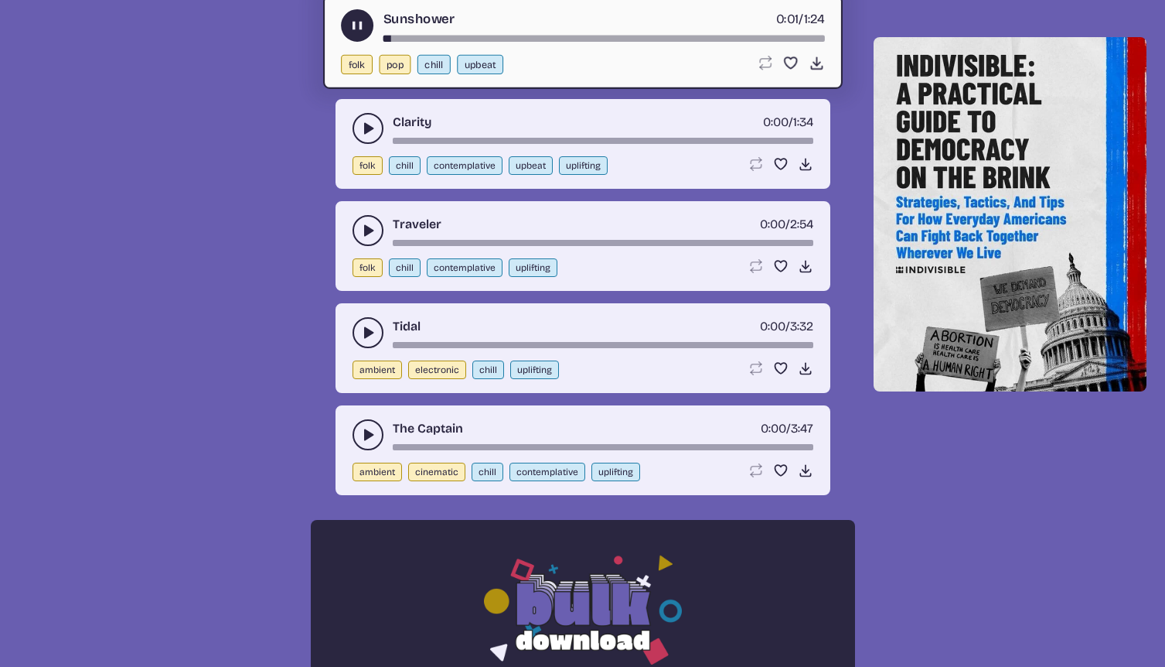
click at [370, 340] on icon "play-pause toggle" at bounding box center [367, 332] width 15 height 15
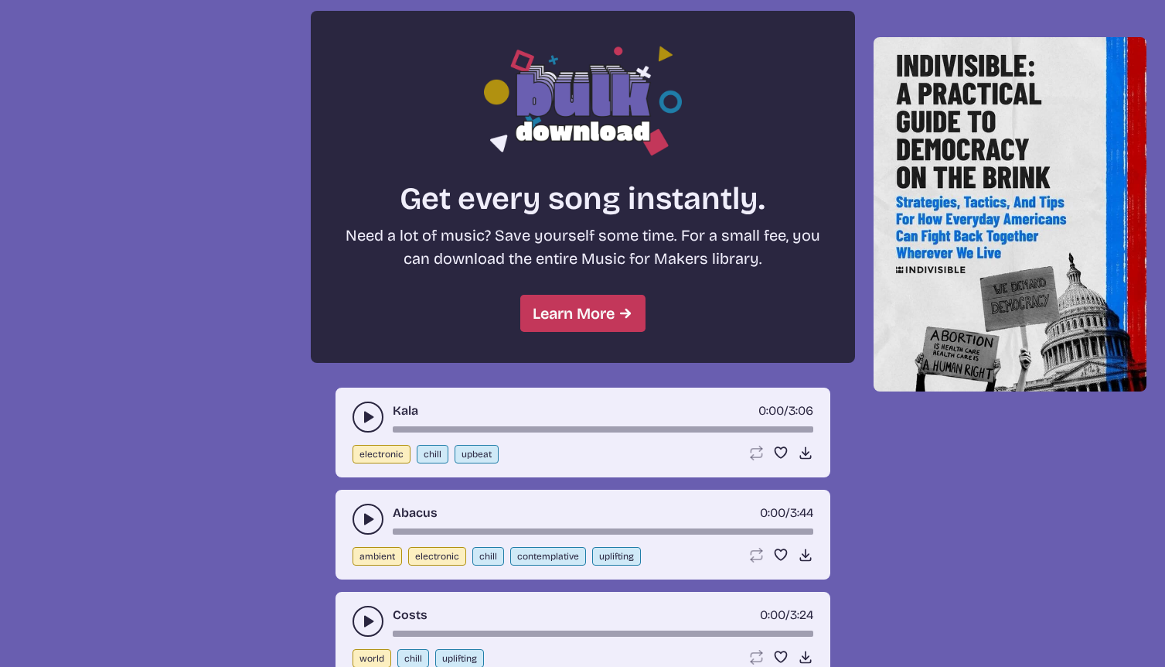
scroll to position [1580, 0]
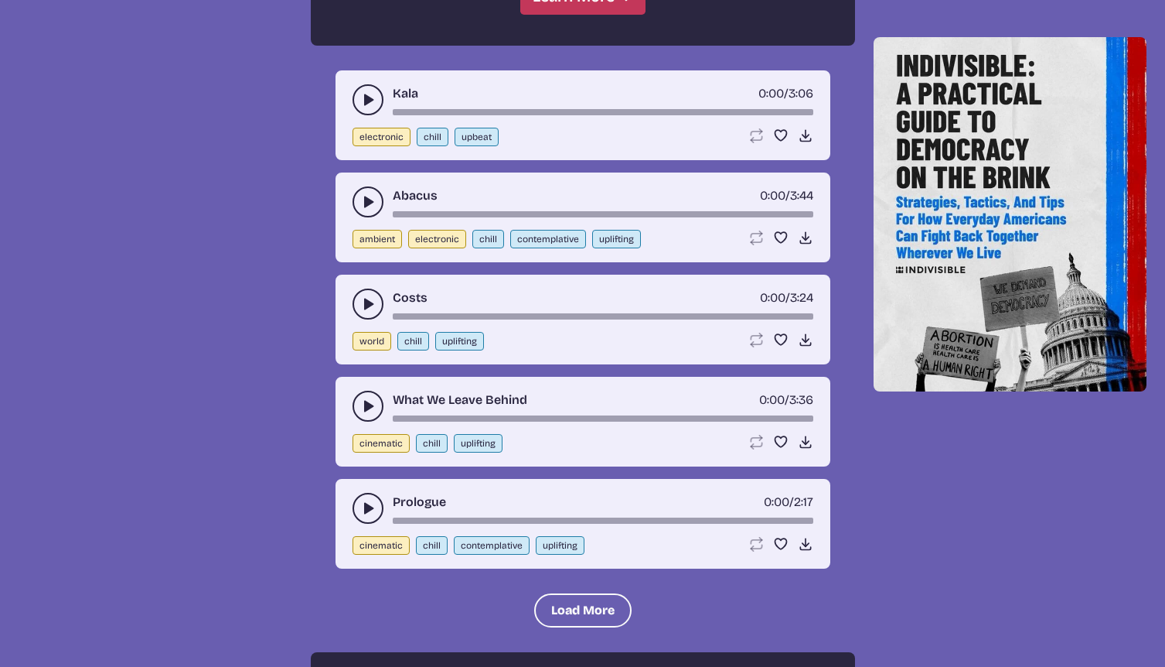
click at [364, 524] on button "play-pause toggle" at bounding box center [368, 508] width 31 height 31
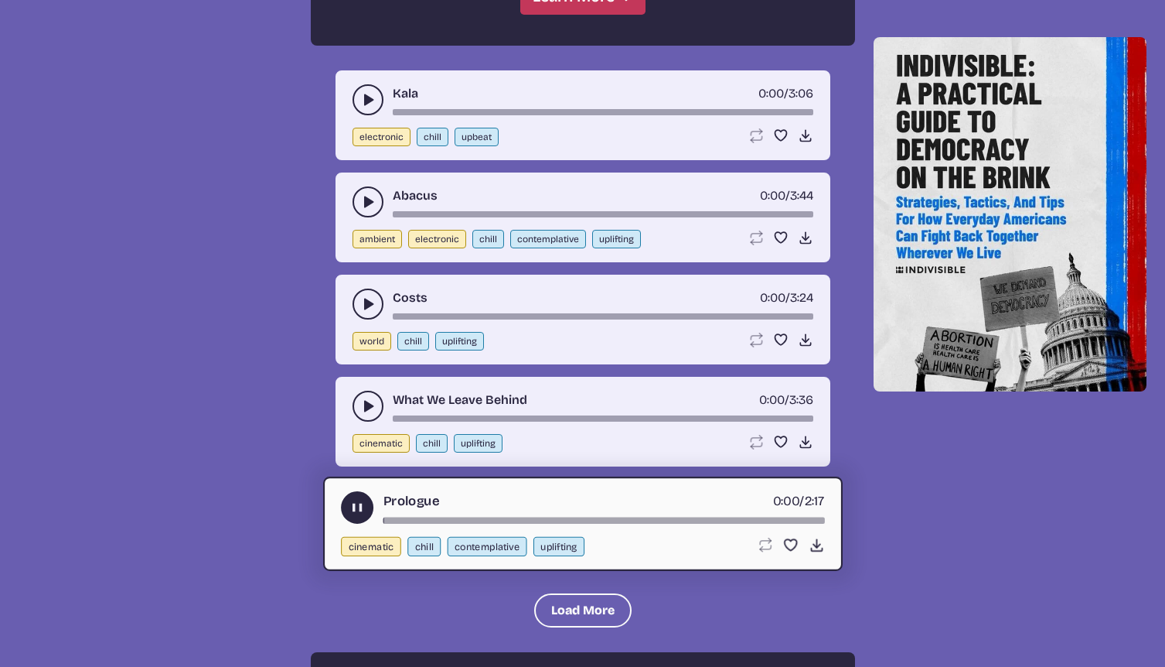
scroll to position [1684, 0]
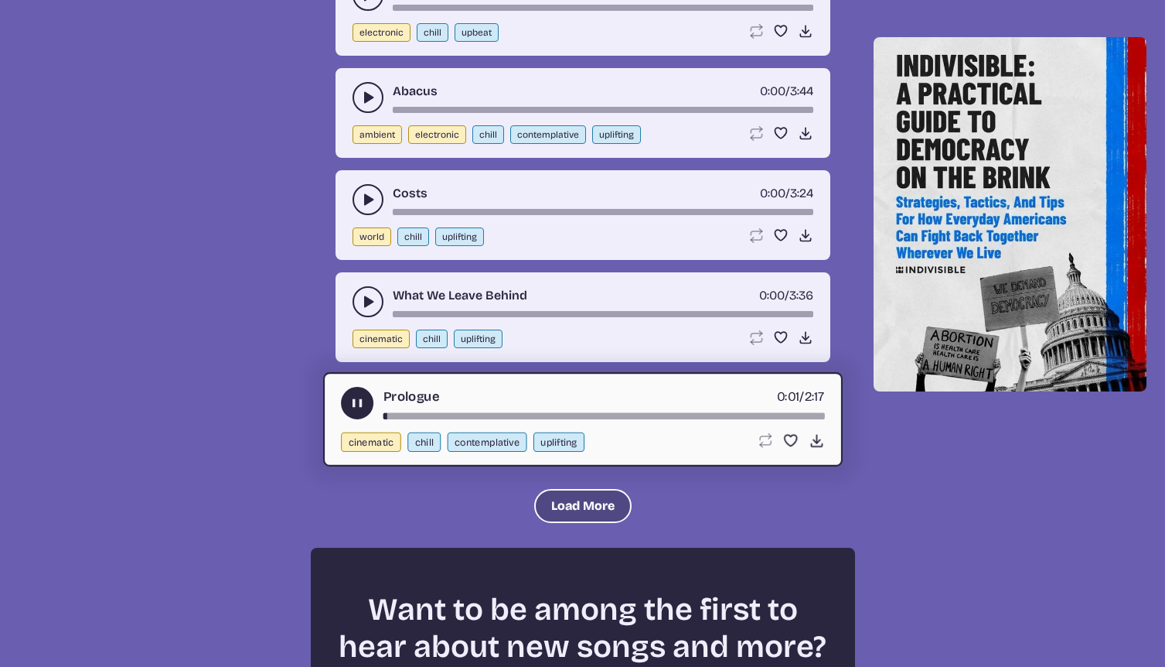
click at [548, 523] on button "Load More" at bounding box center [582, 506] width 97 height 34
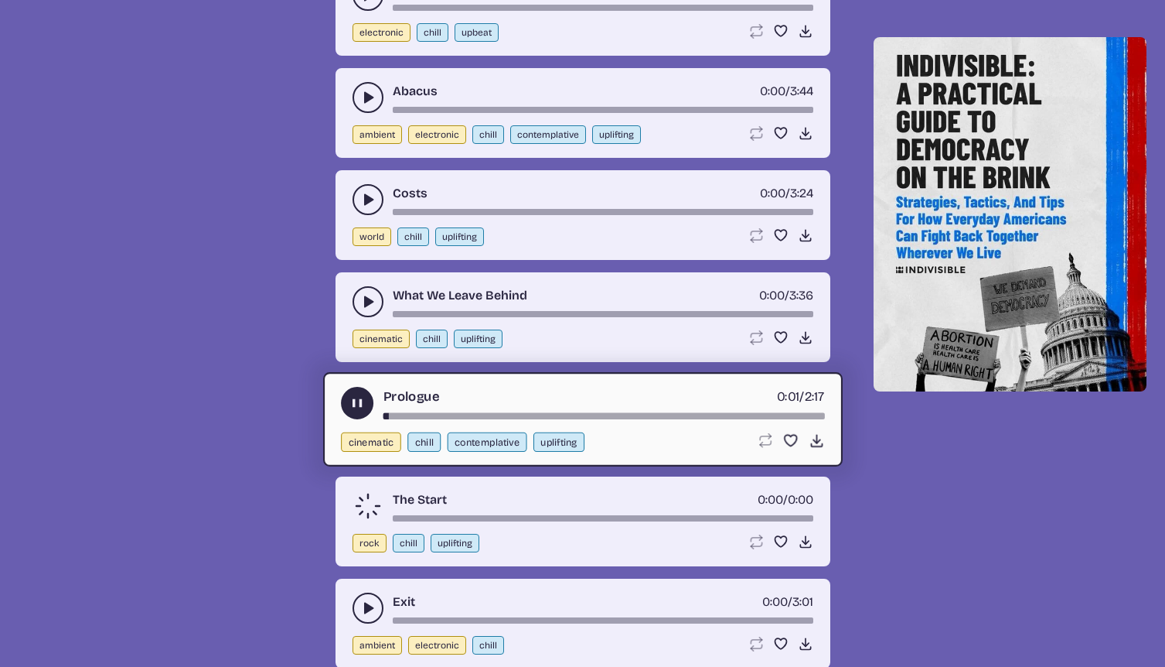
scroll to position [1988, 0]
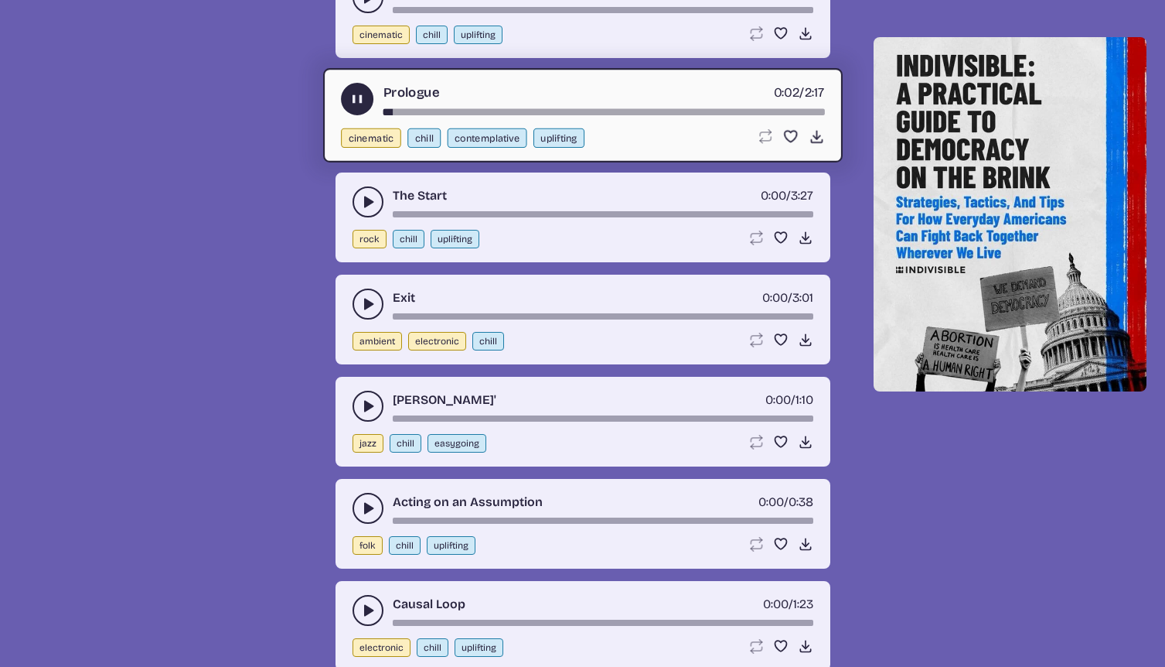
click at [369, 312] on use "play-pause toggle" at bounding box center [367, 303] width 15 height 15
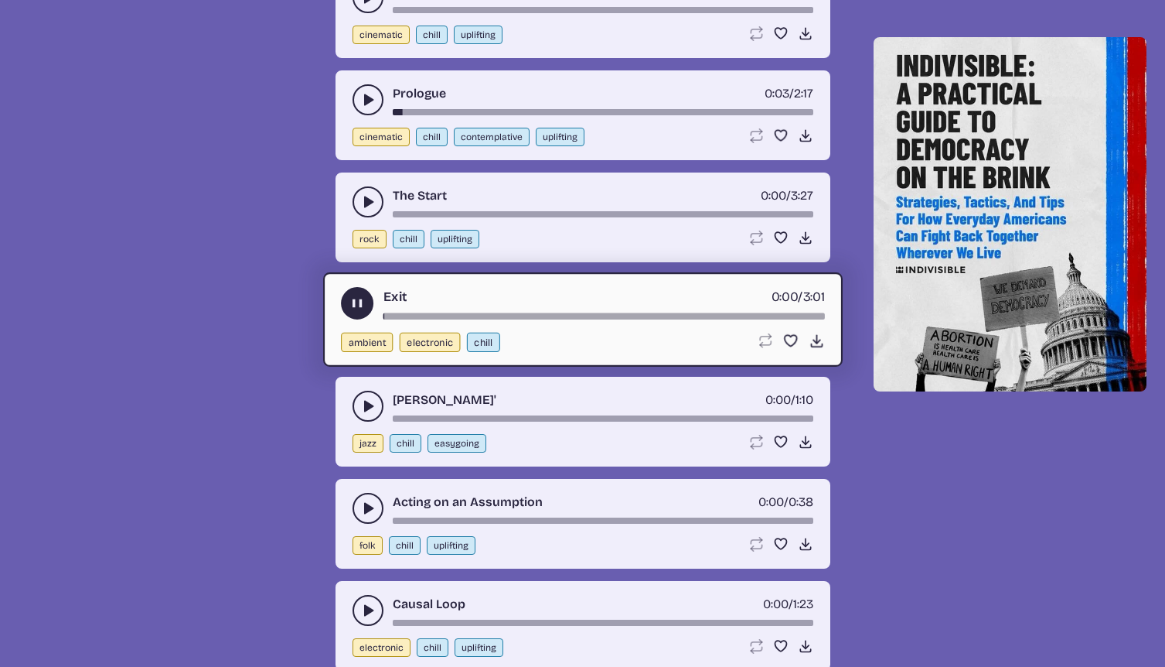
click at [368, 414] on icon "play-pause toggle" at bounding box center [367, 405] width 15 height 15
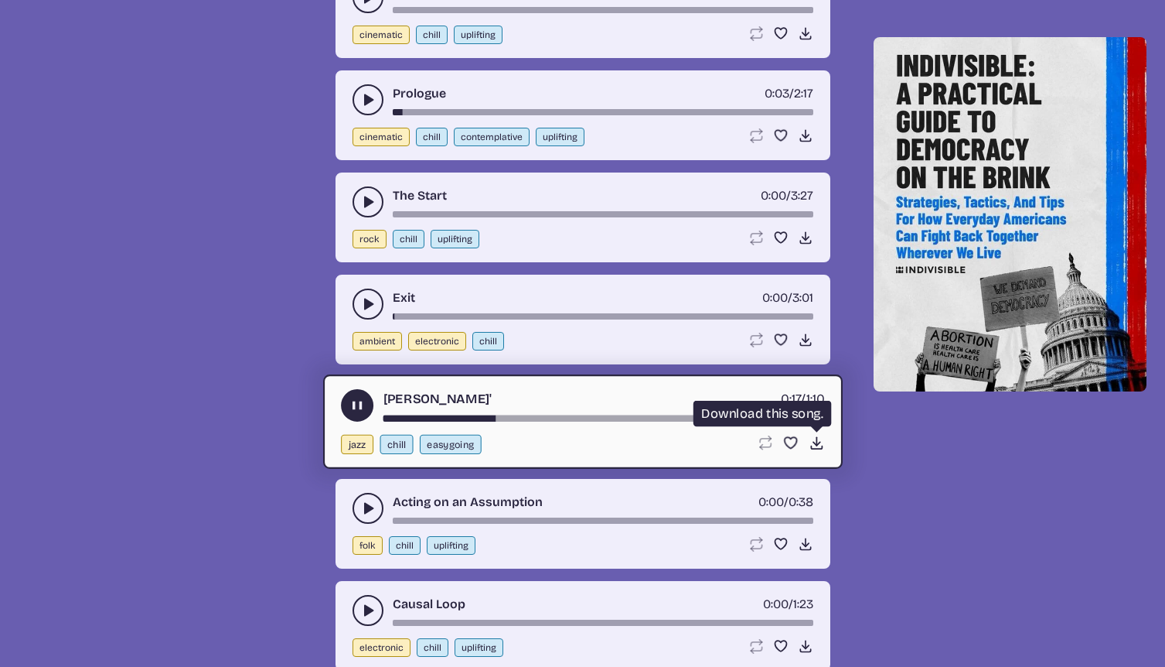
click at [810, 451] on icon "Download song" at bounding box center [816, 443] width 16 height 16
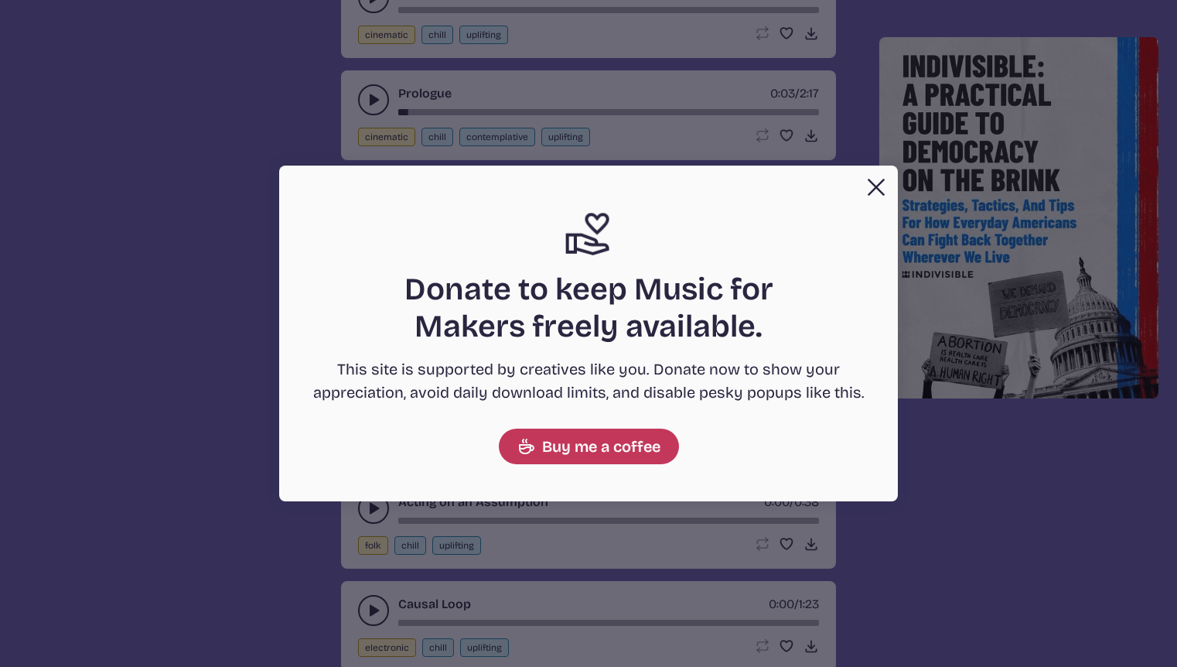
click at [881, 178] on button "Close" at bounding box center [876, 187] width 31 height 31
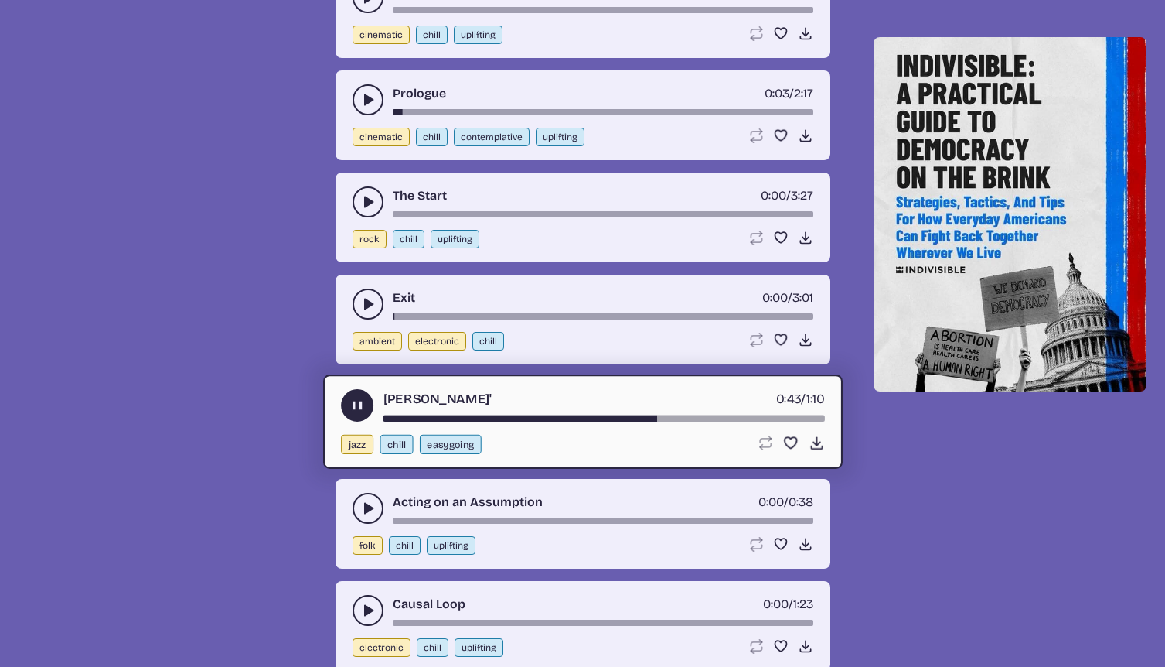
click at [360, 404] on use "play-pause toggle" at bounding box center [357, 405] width 16 height 16
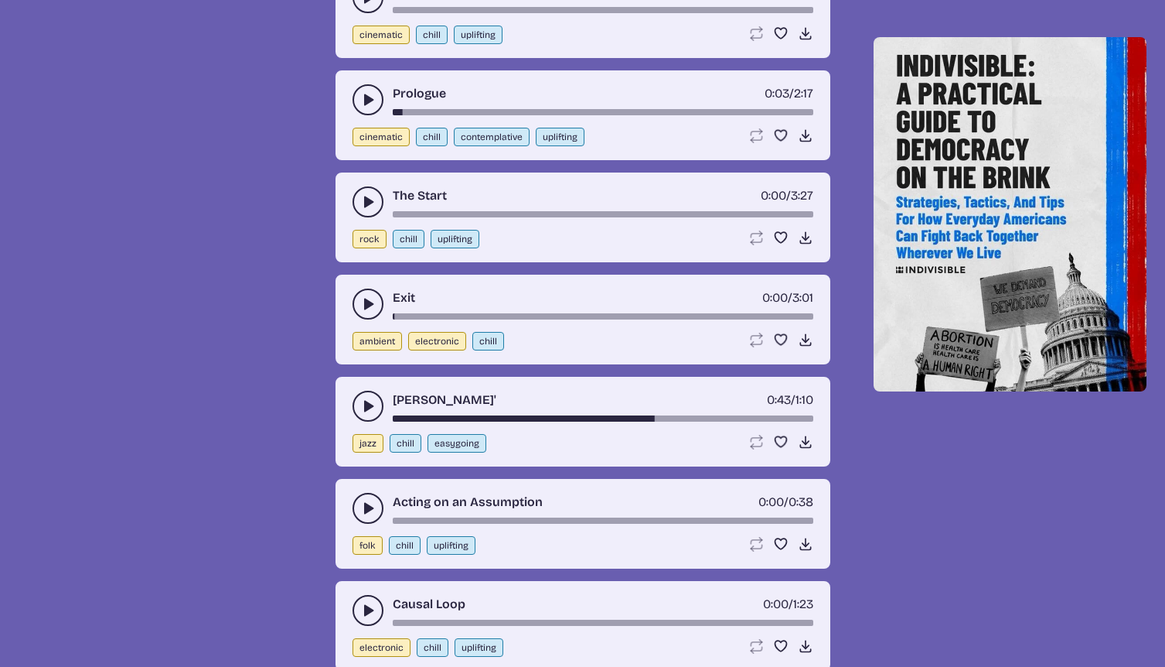
scroll to position [2624, 0]
